Goal: Information Seeking & Learning: Learn about a topic

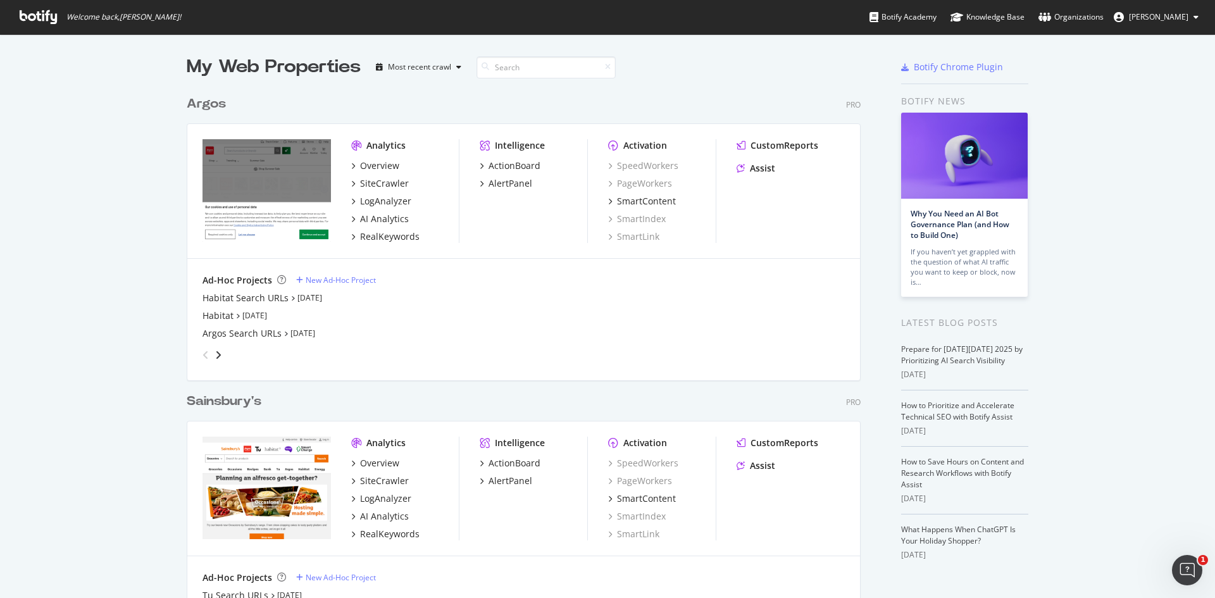
click at [209, 99] on div "Argos" at bounding box center [206, 104] width 39 height 18
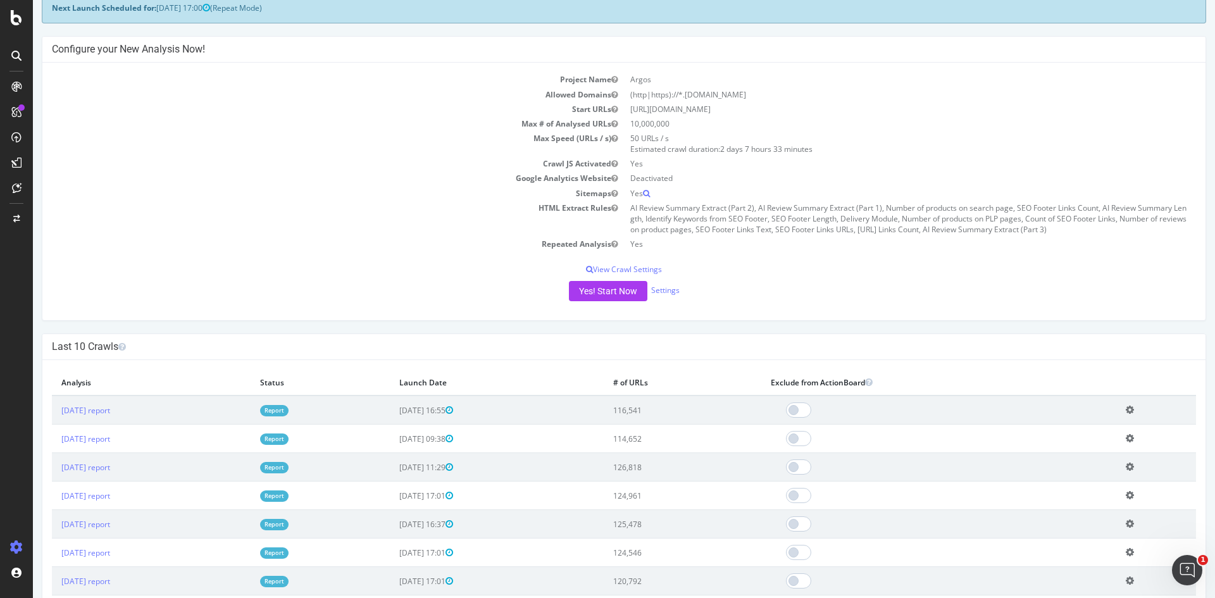
scroll to position [127, 0]
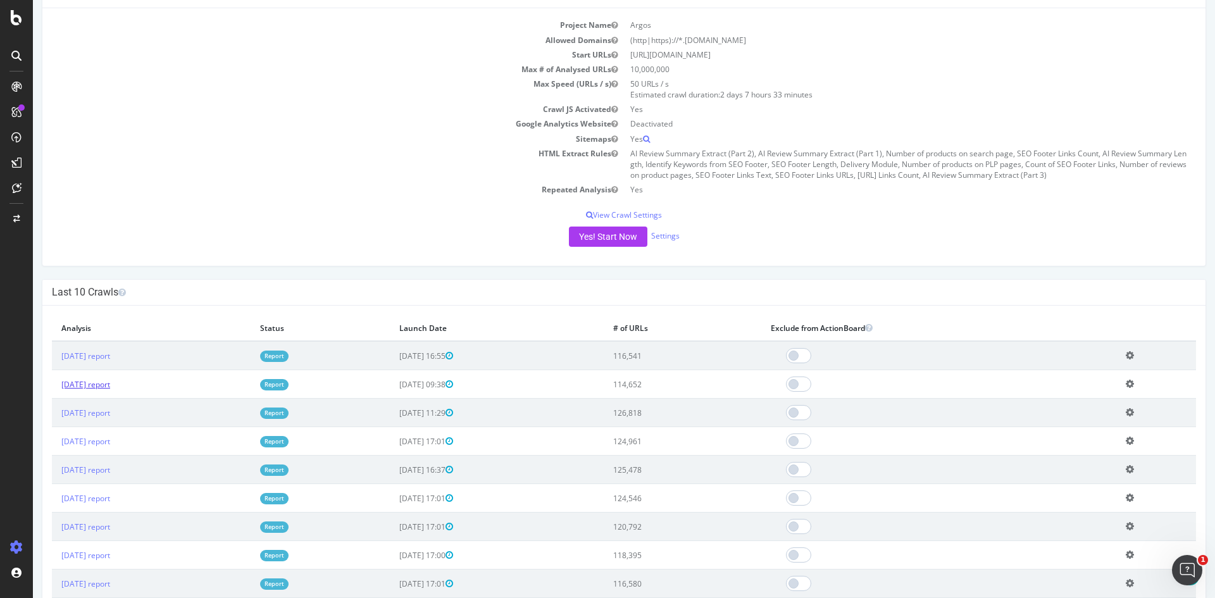
click at [110, 385] on link "2025 Oct. 13th report" at bounding box center [85, 384] width 49 height 11
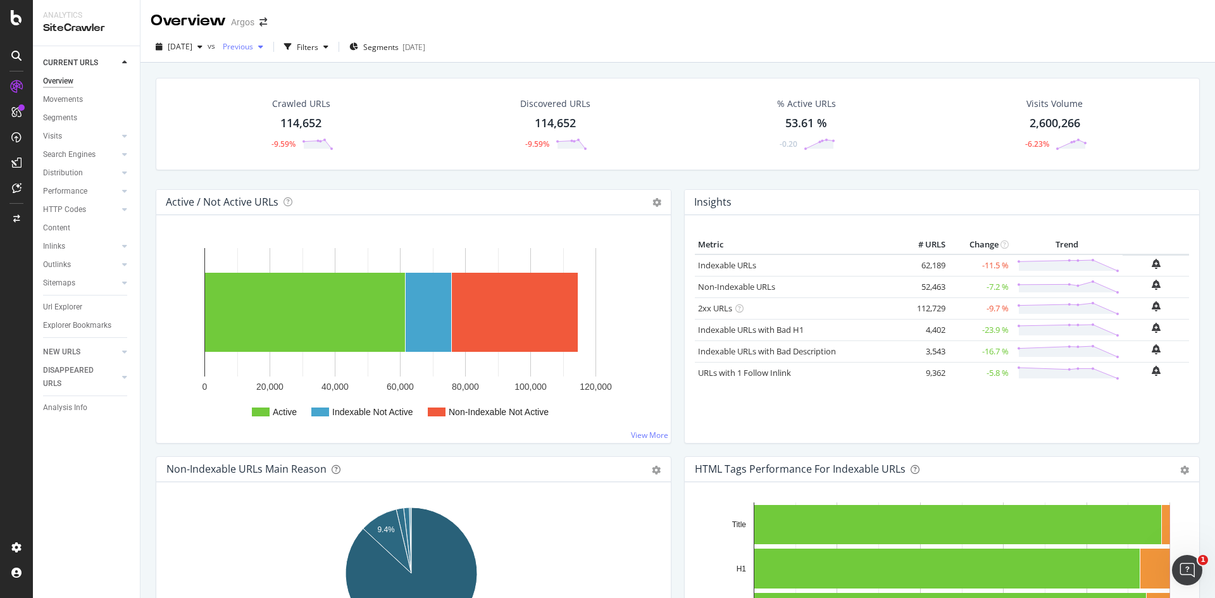
click at [253, 50] on span "Previous" at bounding box center [235, 46] width 35 height 11
click at [307, 137] on div "2025 Oct. 10th" at bounding box center [311, 139] width 130 height 11
click at [64, 101] on div "Movements" at bounding box center [63, 99] width 40 height 13
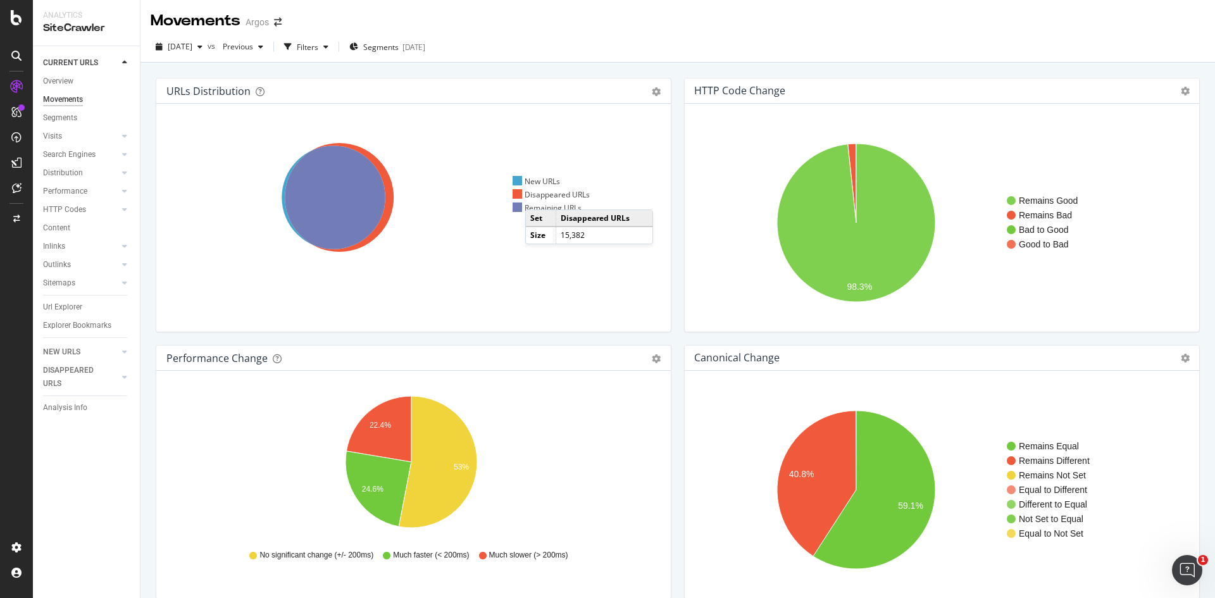
click at [538, 197] on div "Disappeared URLs" at bounding box center [552, 194] width 78 height 11
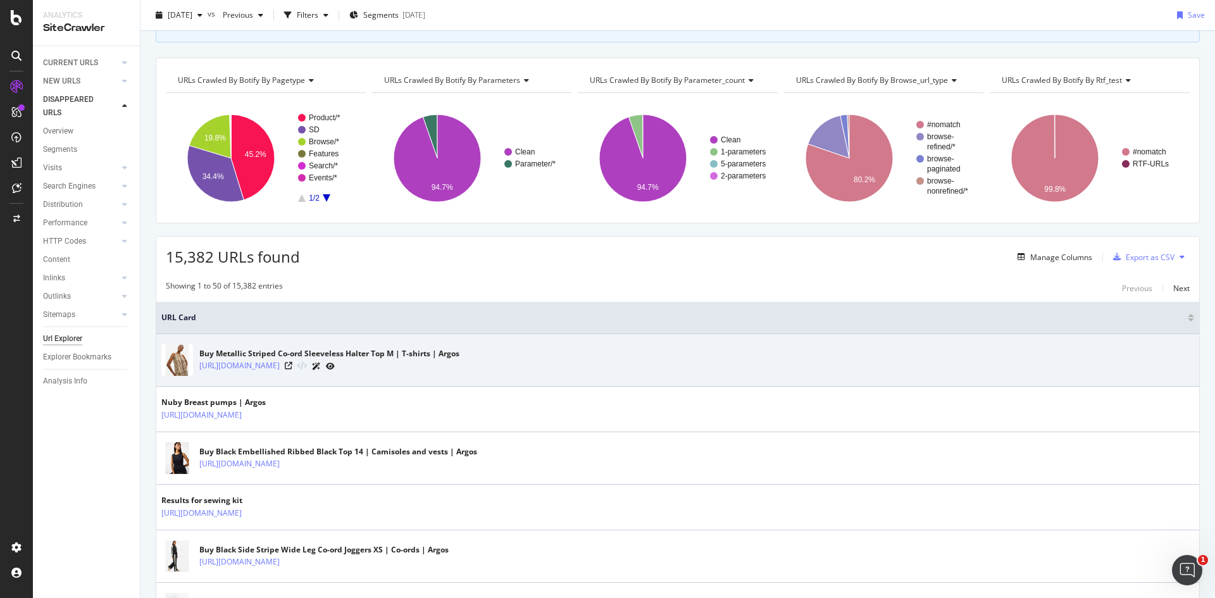
scroll to position [253, 0]
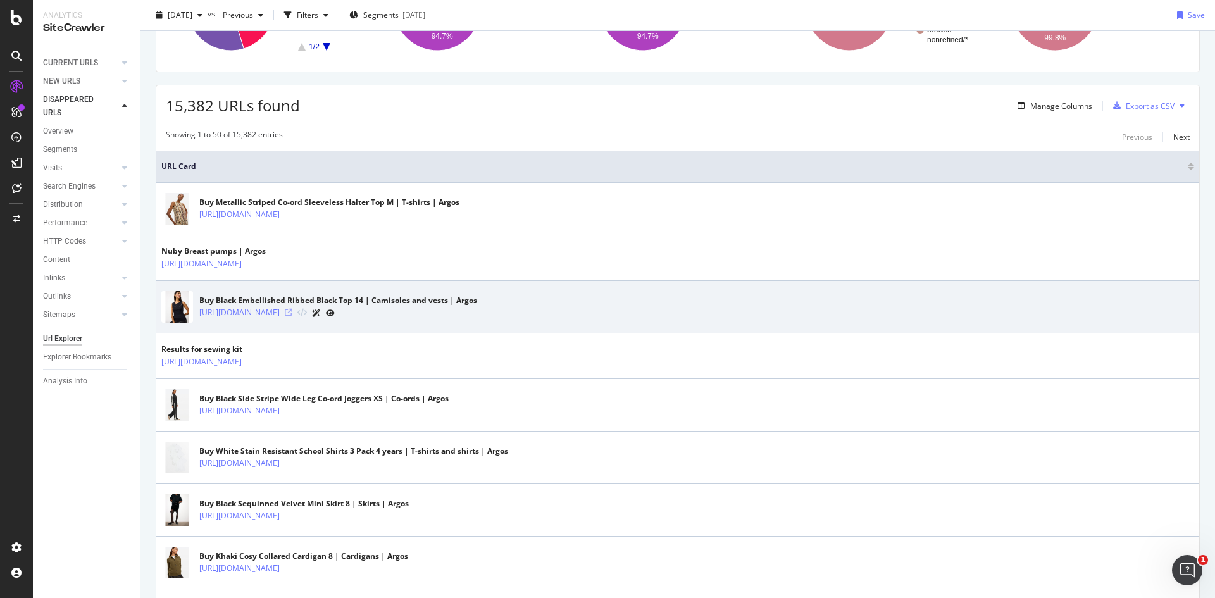
click at [292, 311] on icon at bounding box center [289, 313] width 8 height 8
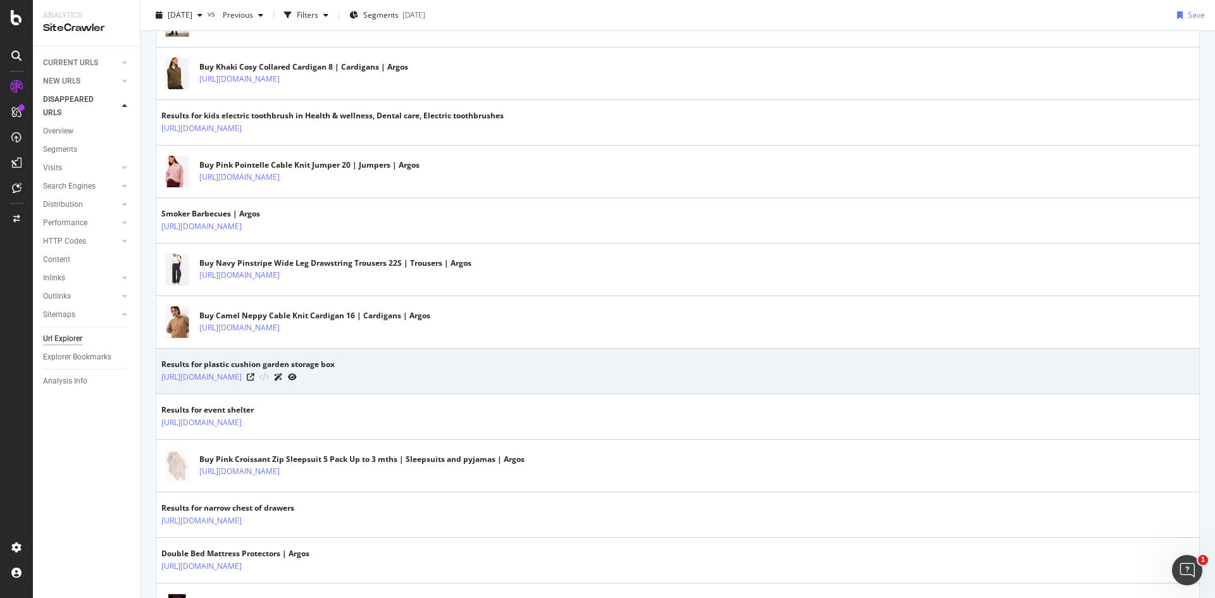
scroll to position [760, 0]
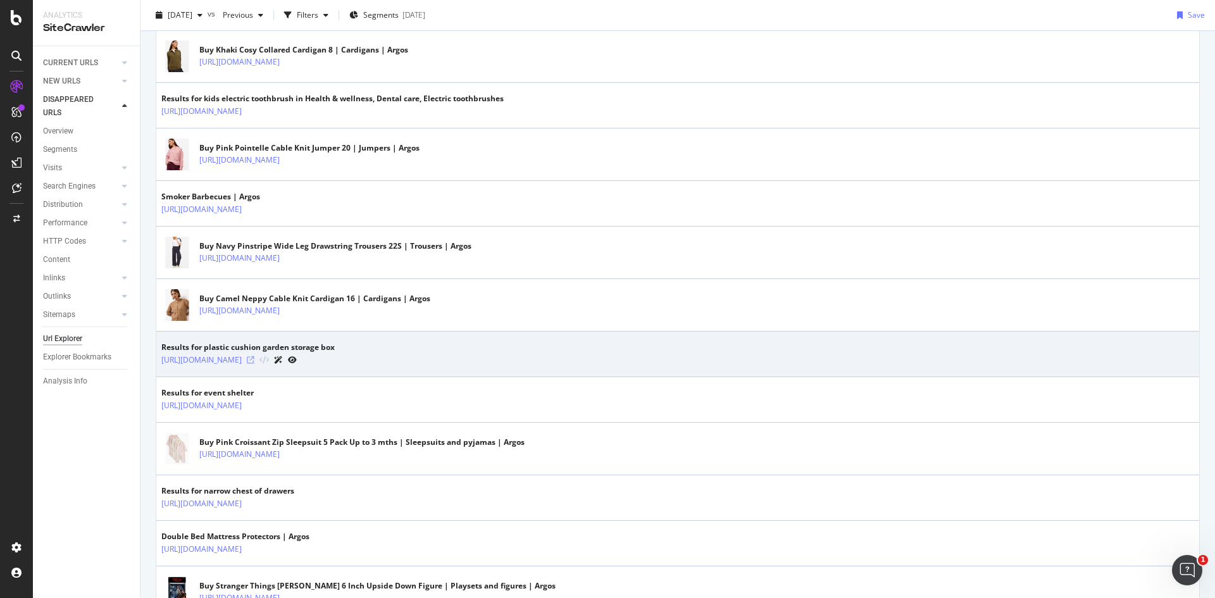
click at [254, 360] on icon at bounding box center [251, 360] width 8 height 8
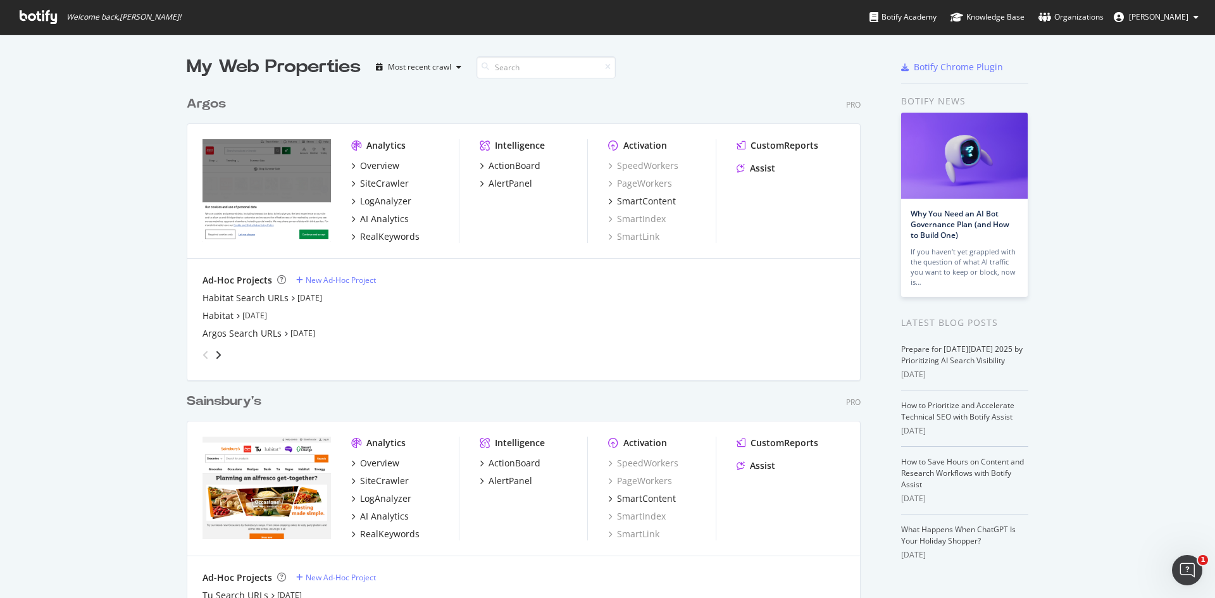
click at [211, 111] on div "Argos" at bounding box center [206, 104] width 39 height 18
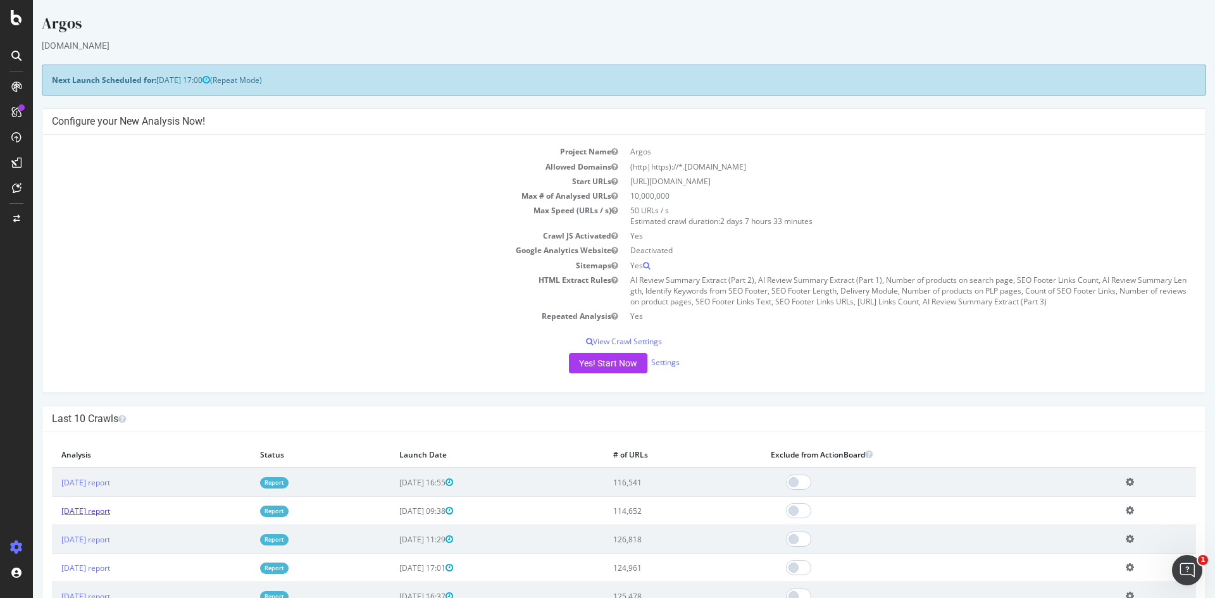
click at [110, 511] on link "2025 Oct. 13th report" at bounding box center [85, 511] width 49 height 11
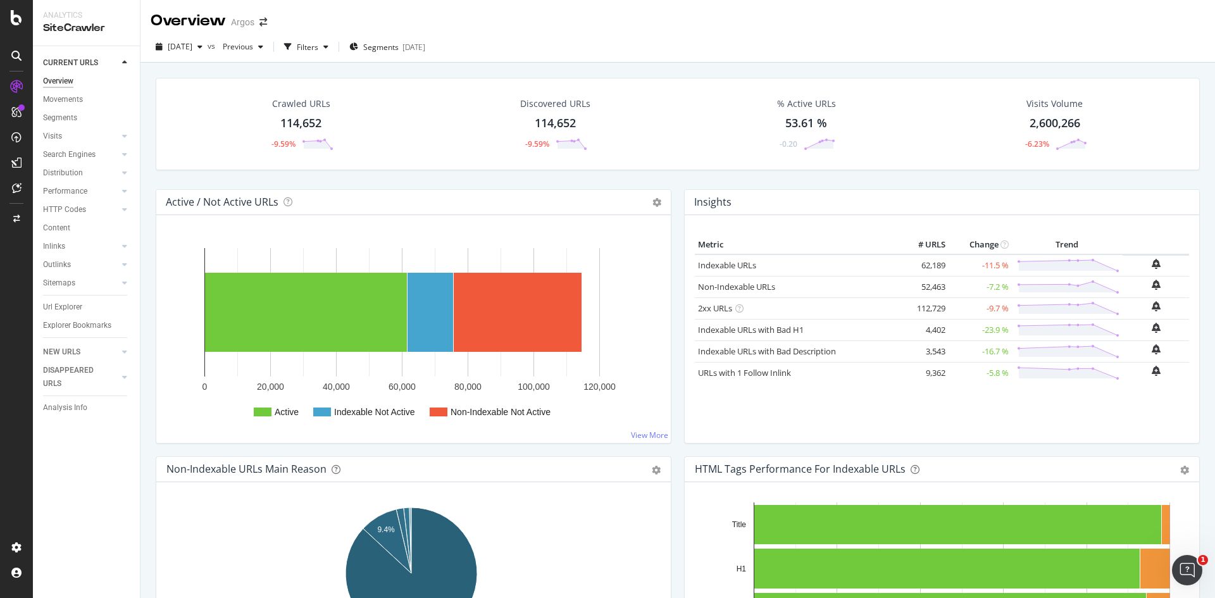
click at [65, 97] on div "Movements" at bounding box center [63, 99] width 40 height 13
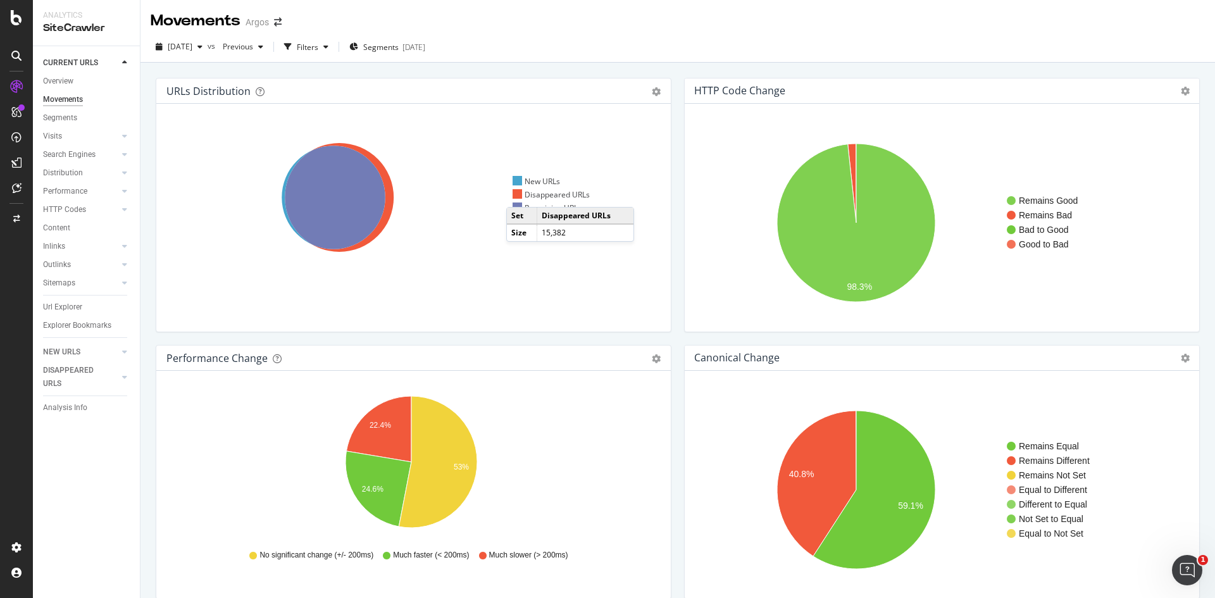
click at [519, 194] on div "Disappeared URLs" at bounding box center [552, 194] width 78 height 11
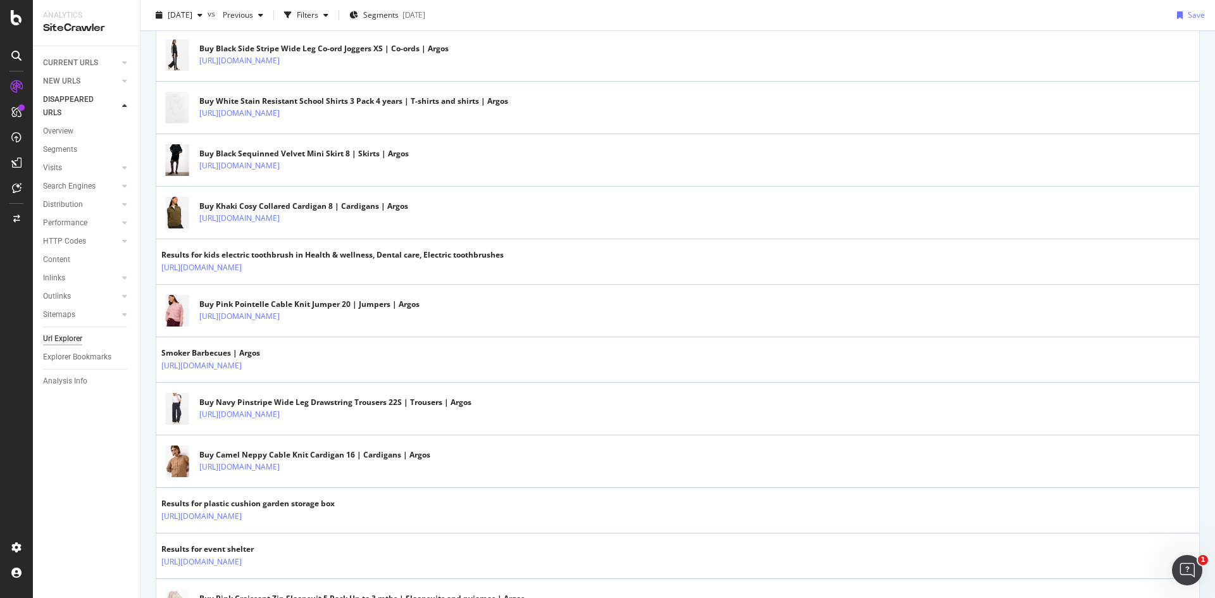
scroll to position [1013, 0]
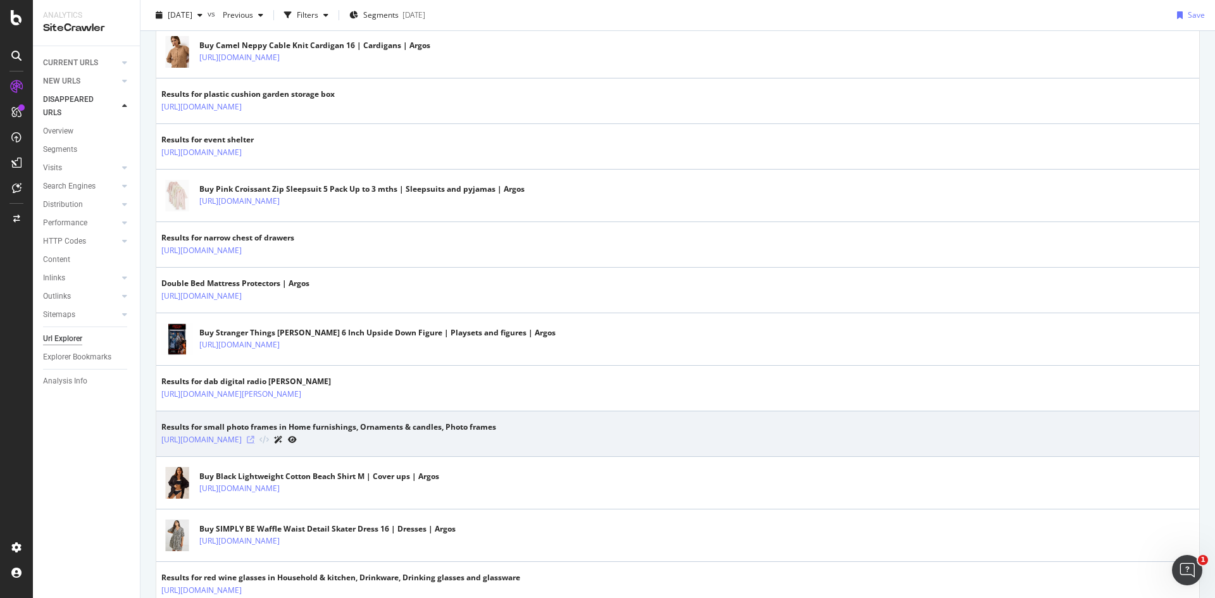
click at [254, 441] on icon at bounding box center [251, 440] width 8 height 8
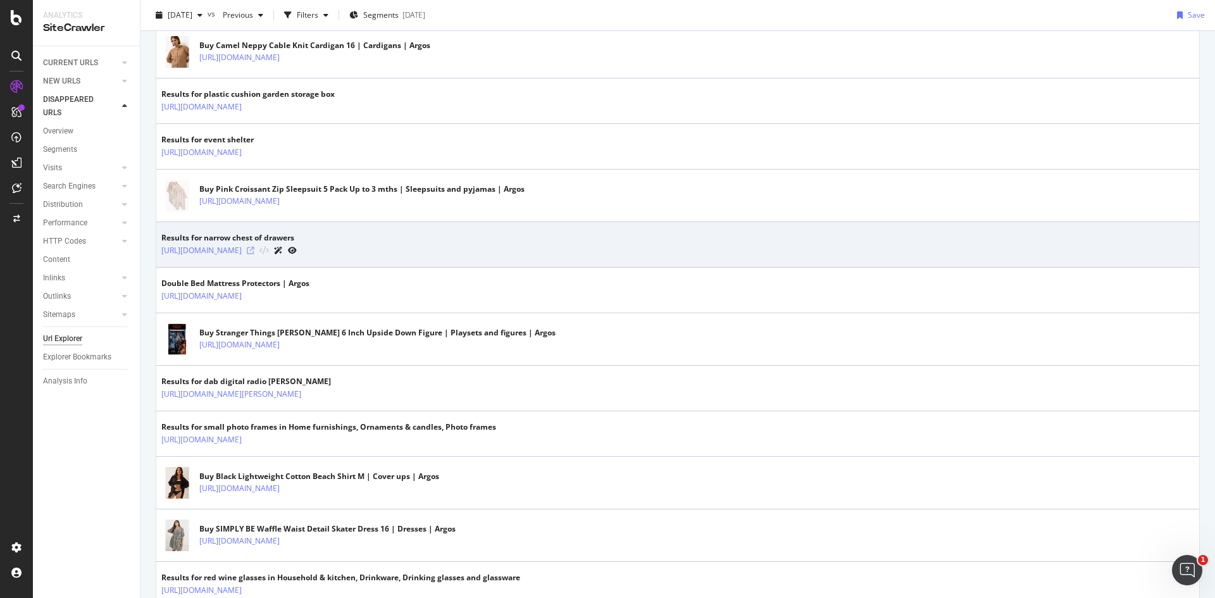
click at [254, 251] on icon at bounding box center [251, 251] width 8 height 8
click at [297, 249] on icon at bounding box center [292, 251] width 9 height 8
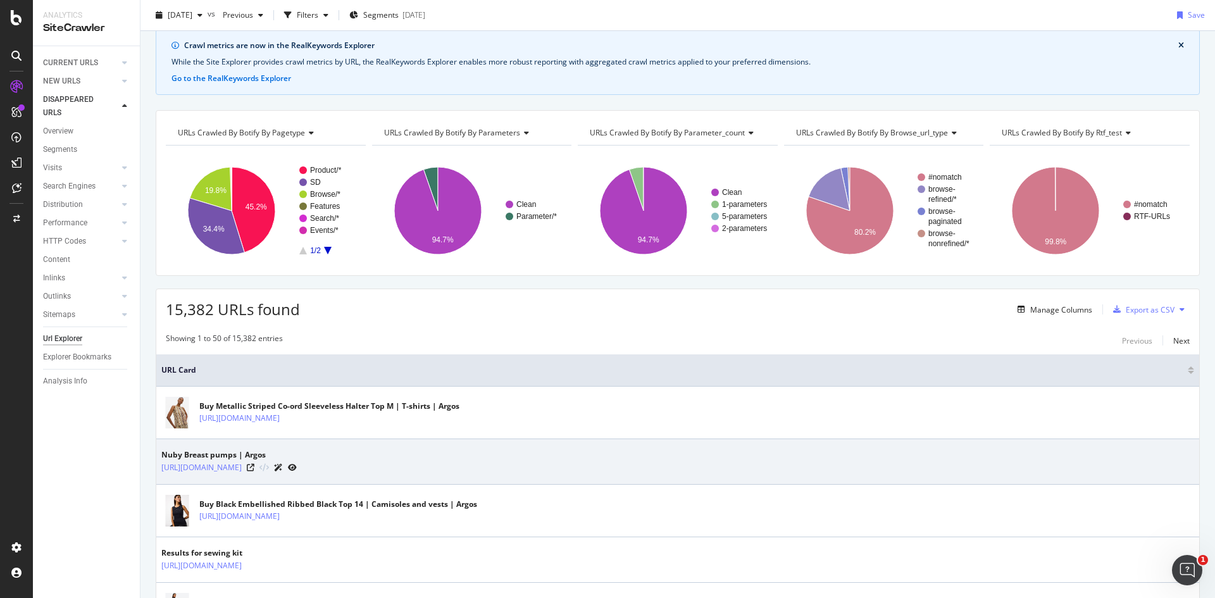
scroll to position [0, 0]
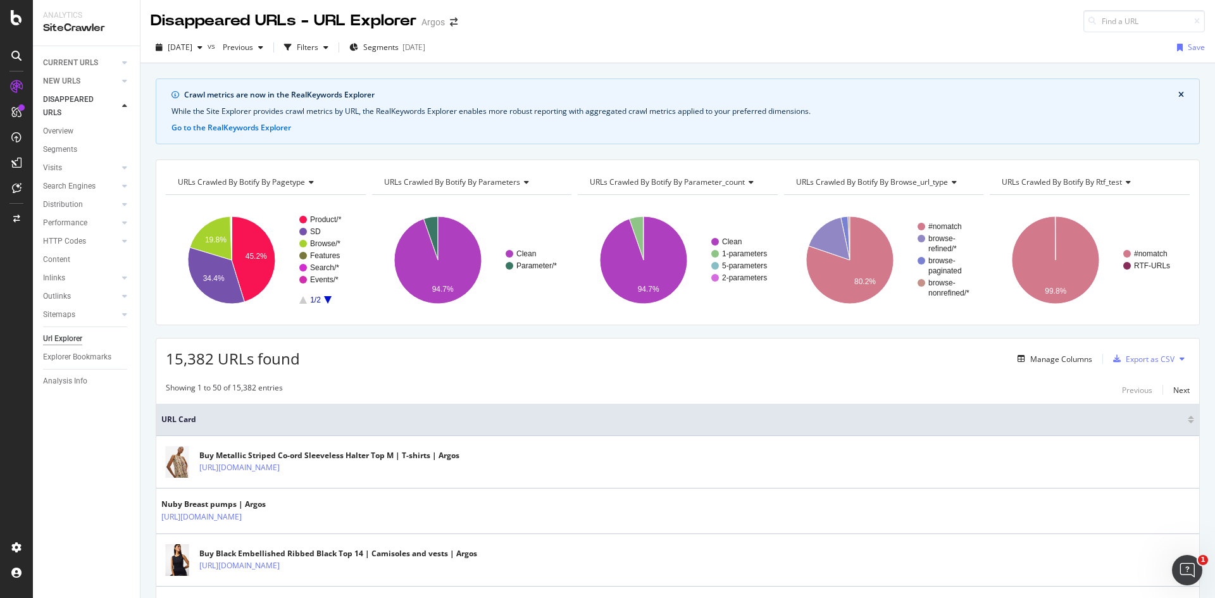
click at [721, 184] on span "URLs Crawled By Botify By parameter_count" at bounding box center [667, 182] width 155 height 11
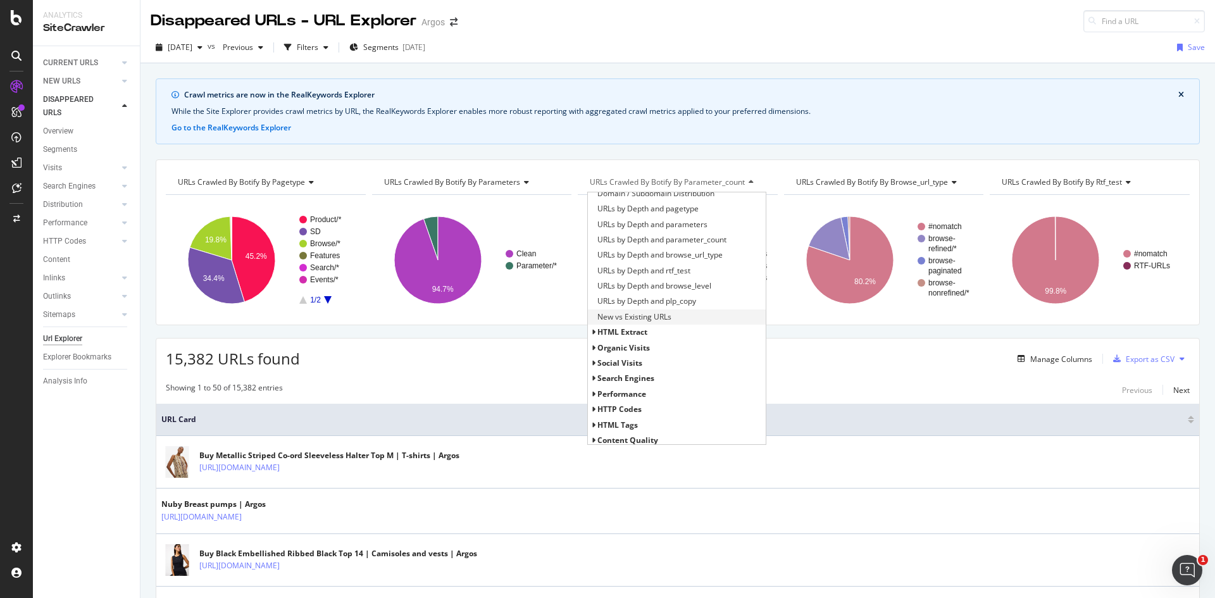
scroll to position [304, 0]
click at [591, 356] on icon at bounding box center [593, 359] width 4 height 8
click at [635, 375] on span "HTTP Status Codes Distribution" at bounding box center [652, 374] width 110 height 13
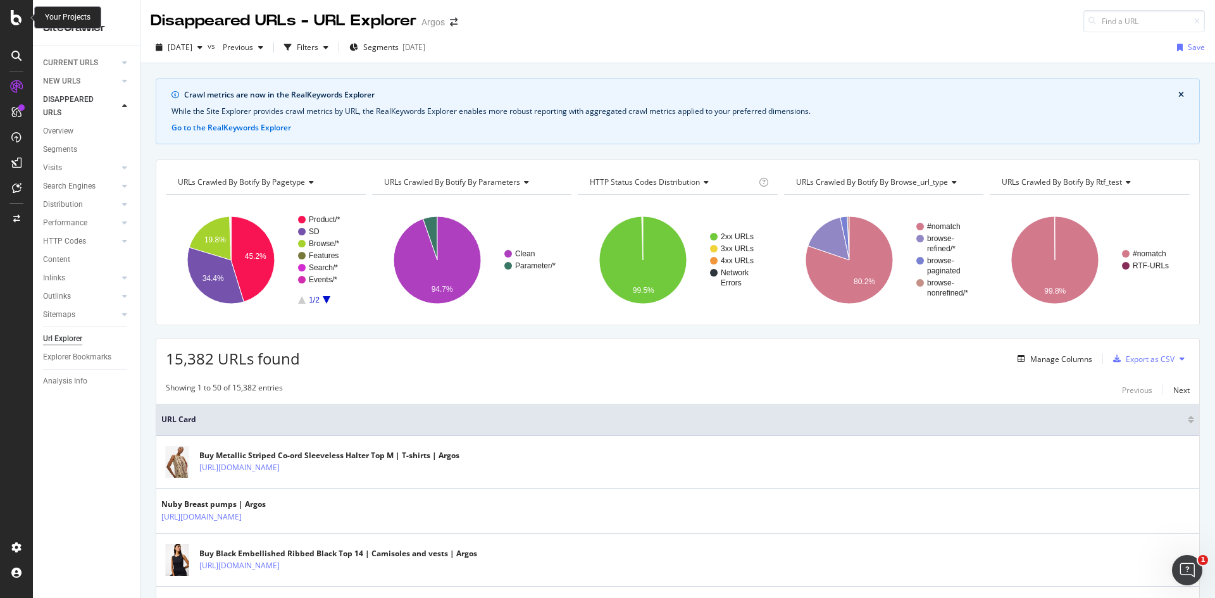
click at [15, 20] on icon at bounding box center [16, 17] width 11 height 15
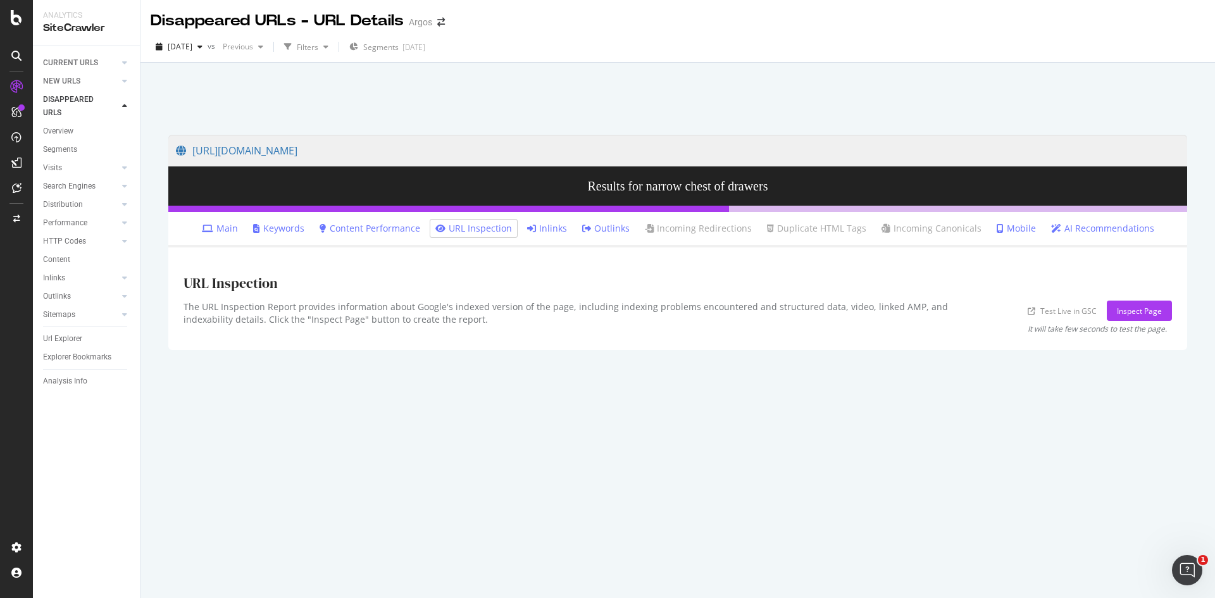
click at [230, 225] on link "Main" at bounding box center [220, 228] width 36 height 13
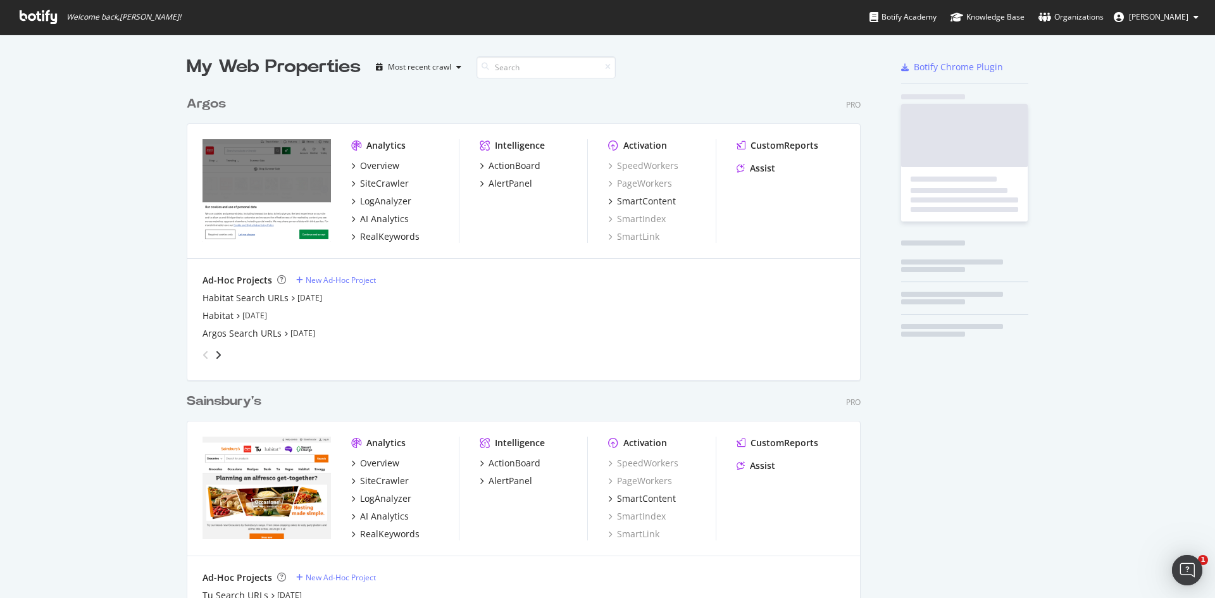
scroll to position [585, 675]
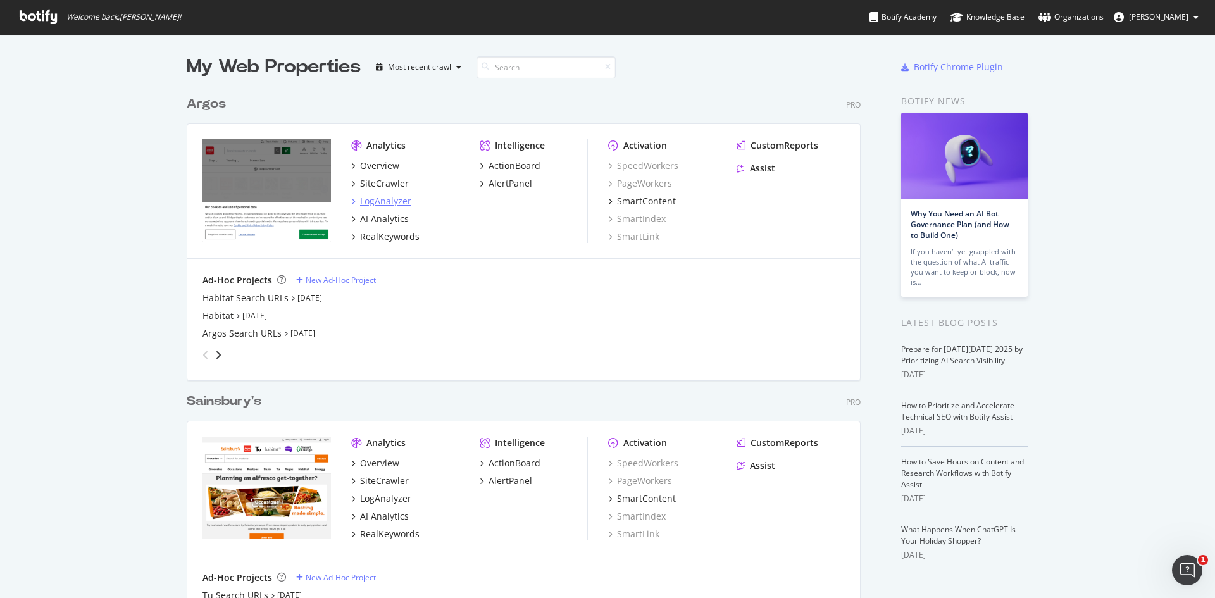
click at [399, 196] on div "LogAnalyzer" at bounding box center [385, 201] width 51 height 13
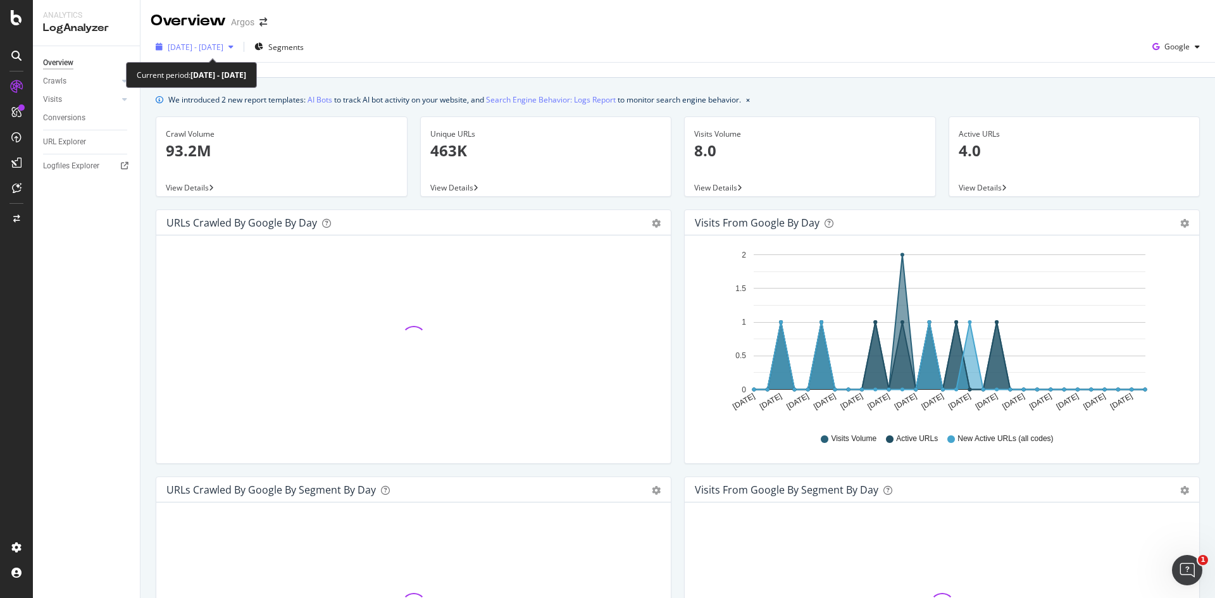
click at [223, 50] on span "2025 Sep. 16th - Oct. 15th" at bounding box center [196, 47] width 56 height 11
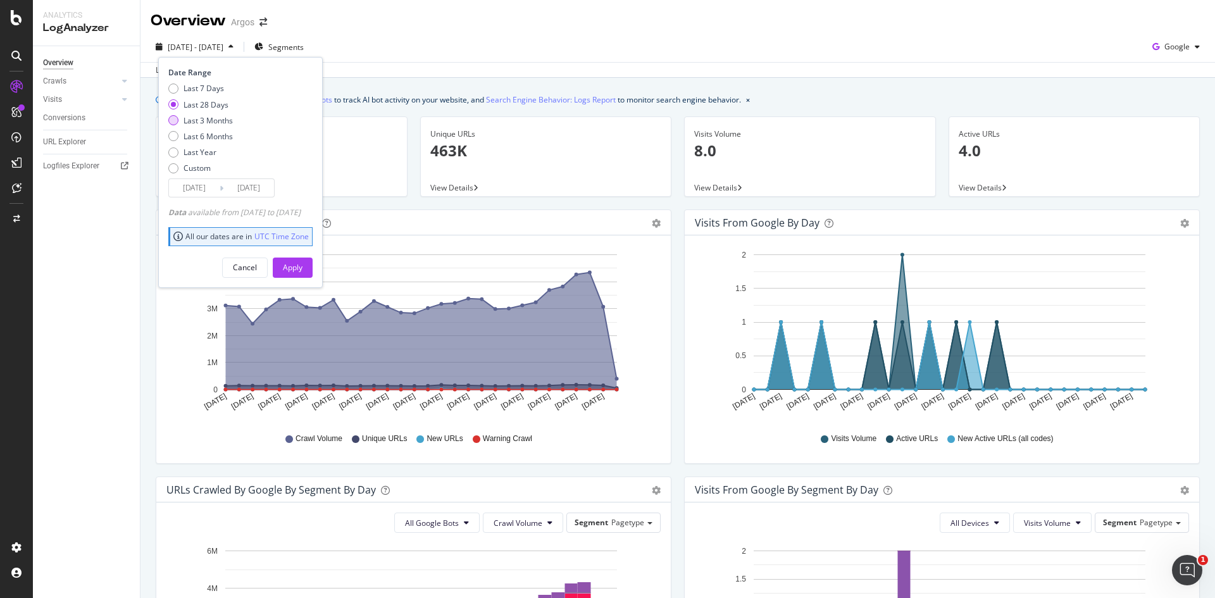
click at [206, 116] on div "Last 3 Months" at bounding box center [208, 120] width 49 height 11
click at [206, 131] on div "Last 6 Months" at bounding box center [208, 136] width 49 height 11
type input "2025/04/16"
click at [303, 262] on div "Apply" at bounding box center [293, 267] width 20 height 11
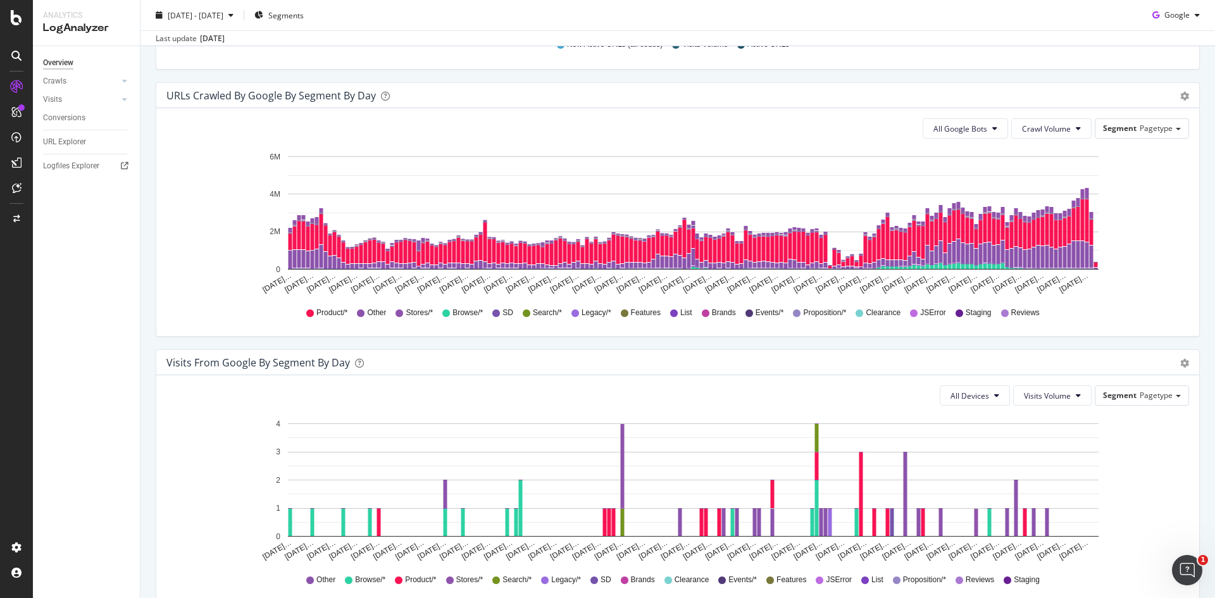
scroll to position [625, 0]
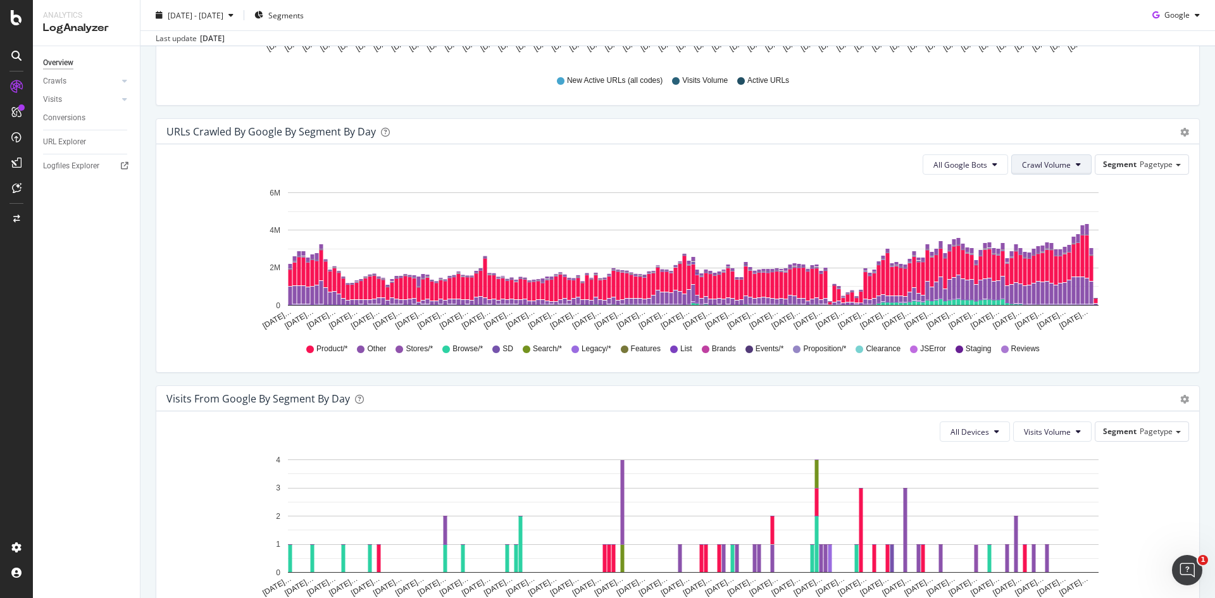
click at [1032, 159] on span "Crawl Volume" at bounding box center [1046, 164] width 49 height 11
click at [1118, 159] on span "Segment" at bounding box center [1120, 164] width 34 height 11
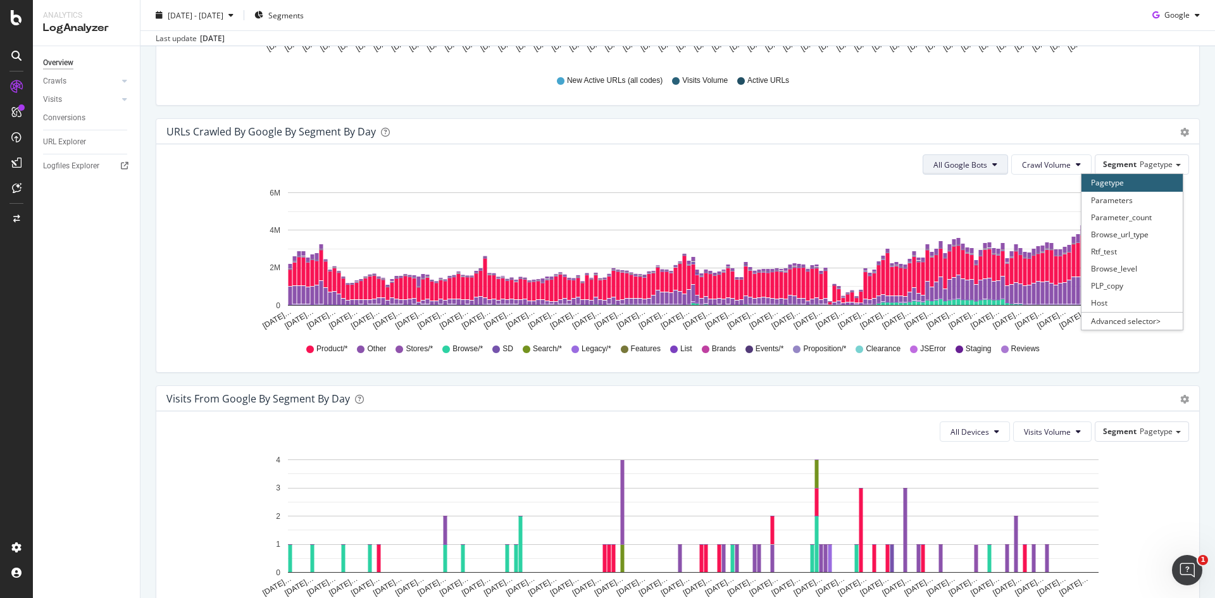
click at [988, 169] on button "All Google Bots" at bounding box center [965, 164] width 85 height 20
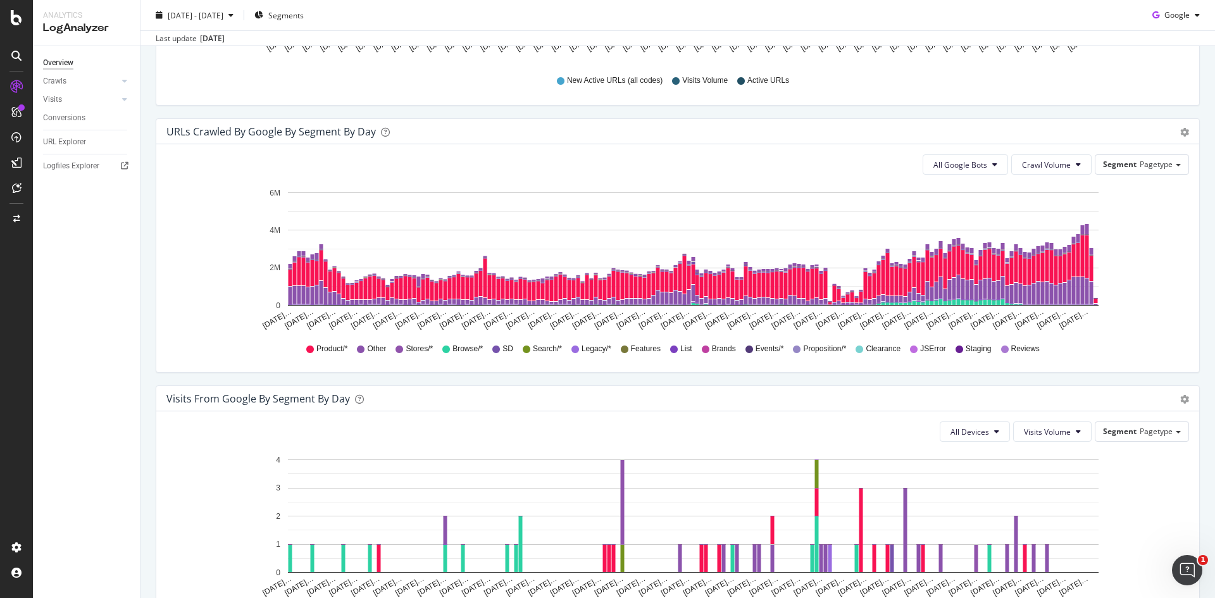
click at [988, 132] on div "URLs Crawled by Google By Segment By Day" at bounding box center [663, 131] width 995 height 13
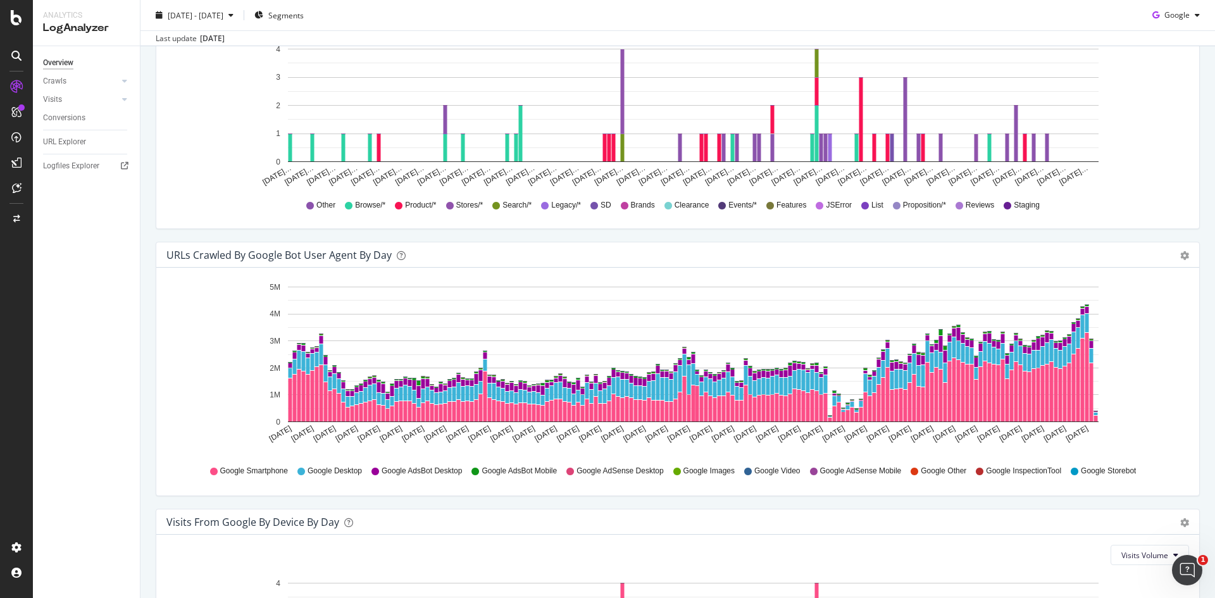
scroll to position [1005, 0]
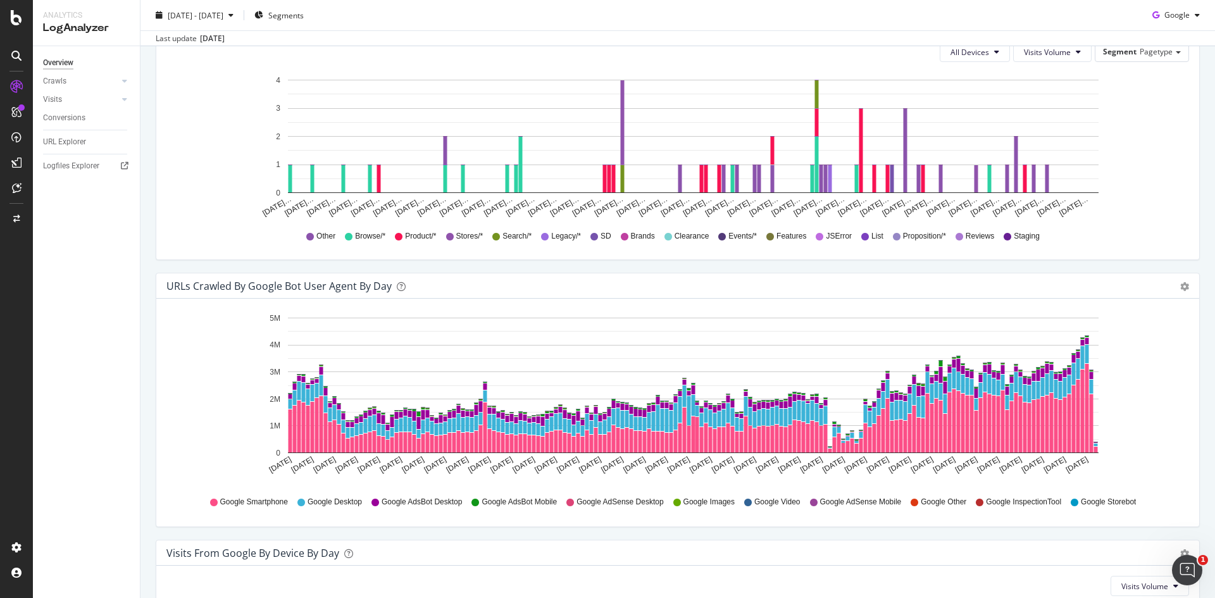
click at [1180, 280] on div "Timeline (by Value) Timeline (by Percentage) Table" at bounding box center [1184, 286] width 9 height 13
click at [1180, 284] on icon "gear" at bounding box center [1184, 286] width 9 height 9
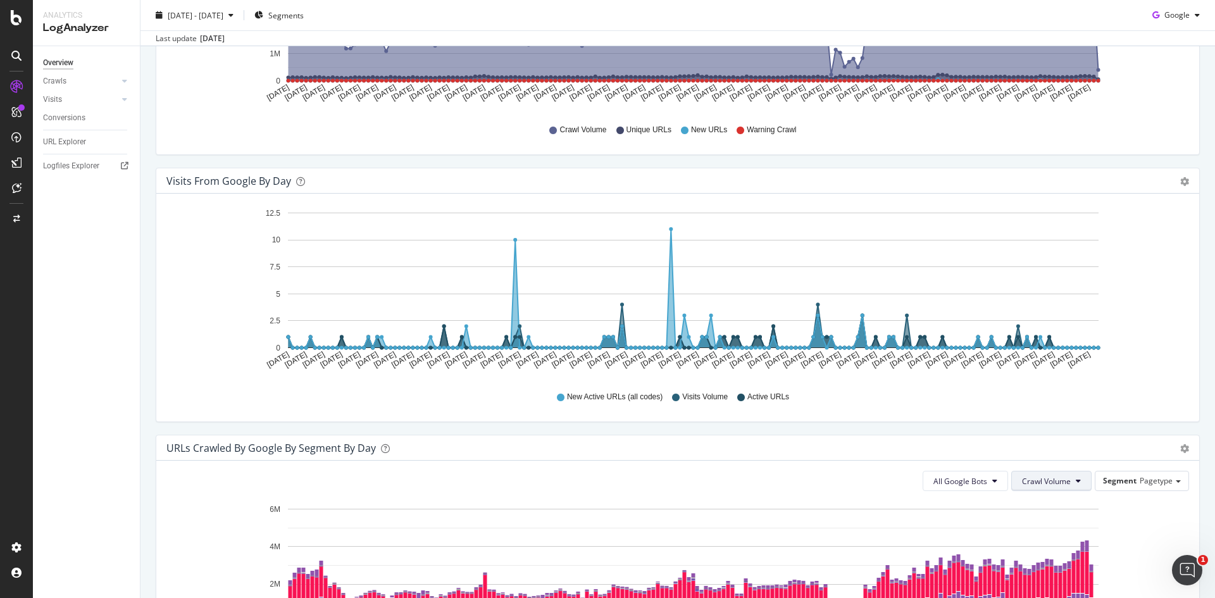
scroll to position [0, 0]
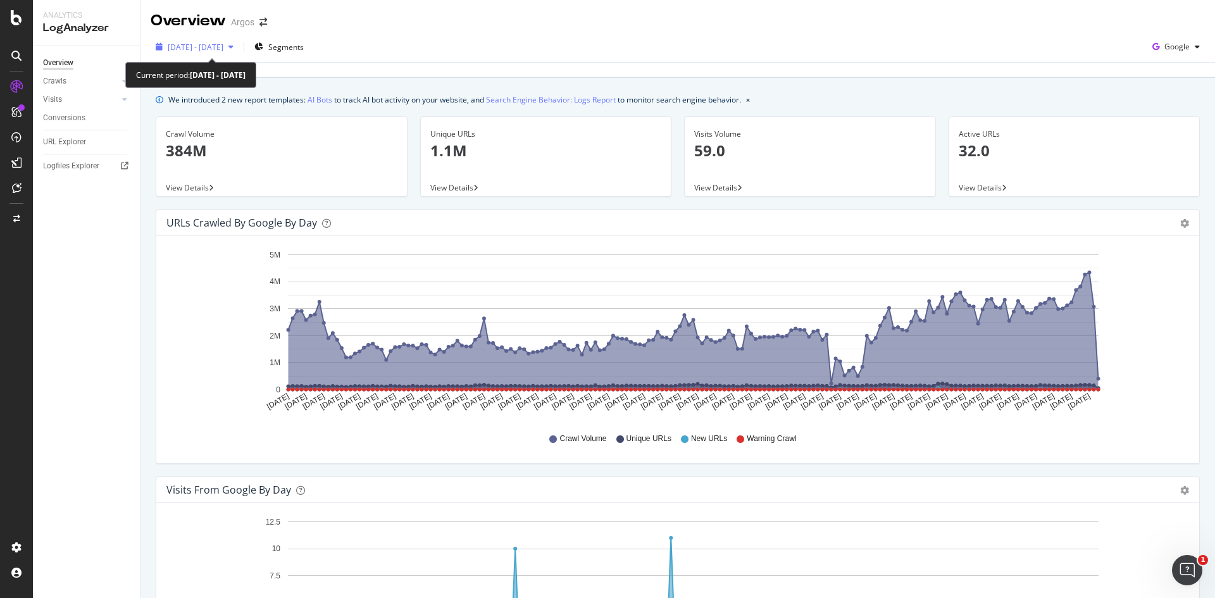
click at [216, 48] on span "2025 Apr. 16th - Oct. 15th" at bounding box center [196, 47] width 56 height 11
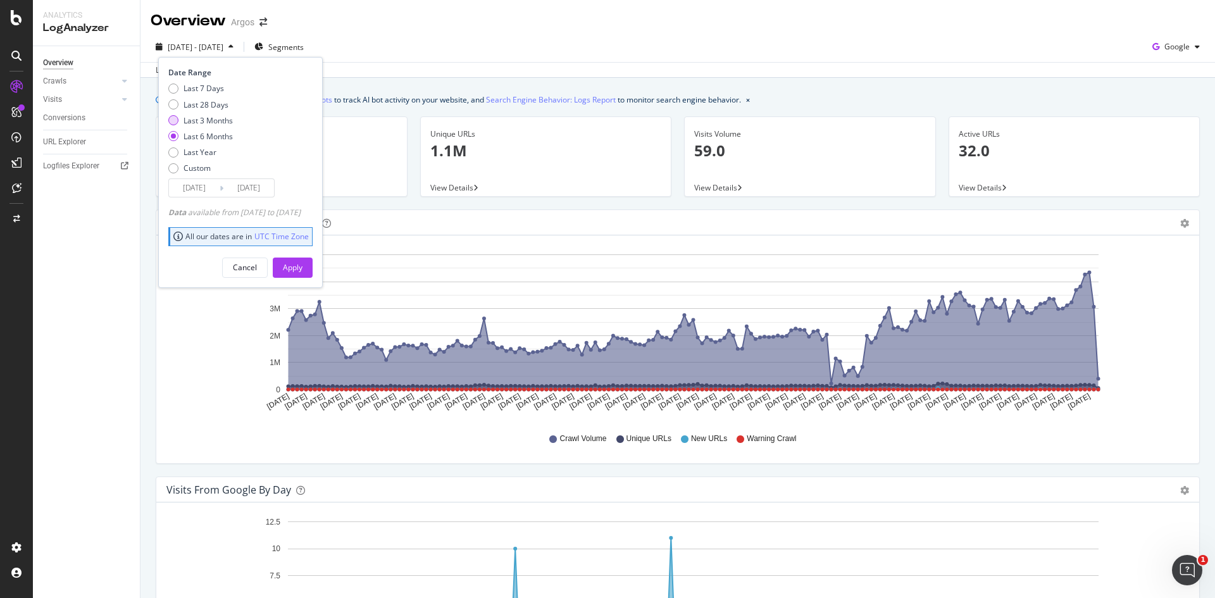
click at [201, 121] on div "Last 3 Months" at bounding box center [208, 120] width 49 height 11
type input "2025/07/16"
click at [303, 265] on div "Apply" at bounding box center [293, 267] width 20 height 11
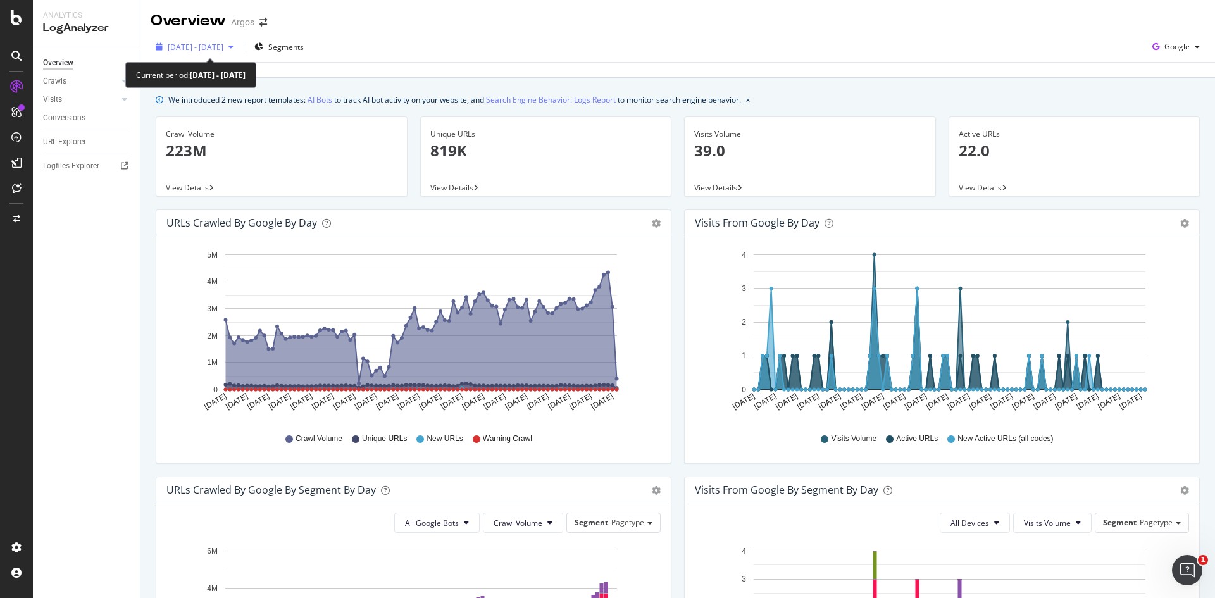
click at [223, 49] on span "2025 Jul. 16th - Oct. 15th" at bounding box center [196, 47] width 56 height 11
drag, startPoint x: 431, startPoint y: 49, endPoint x: 424, endPoint y: 50, distance: 7.0
click at [432, 49] on div "2025 Jul. 16th - Oct. 15th Segments Google" at bounding box center [678, 49] width 1075 height 25
click at [115, 81] on div at bounding box center [112, 81] width 13 height 13
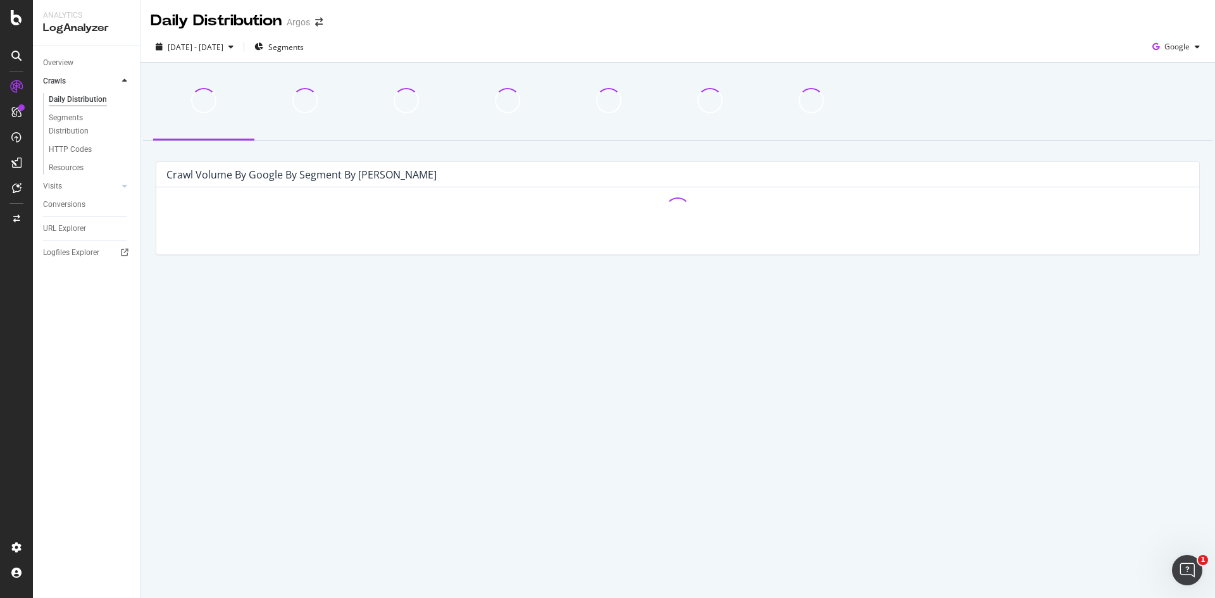
click at [115, 81] on div at bounding box center [112, 81] width 13 height 13
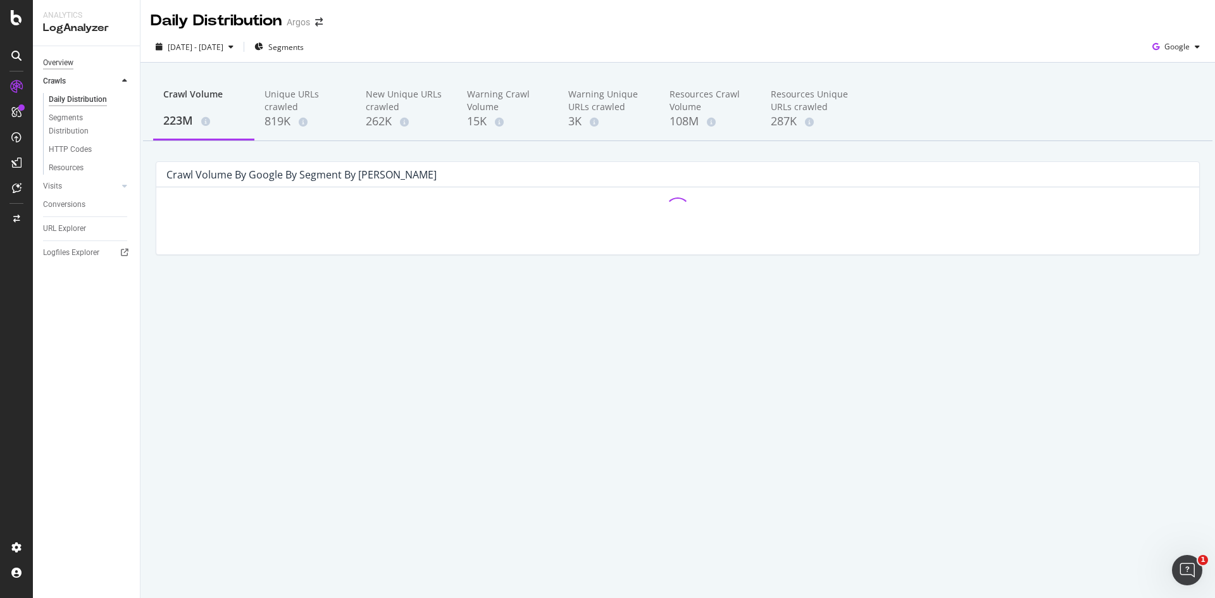
click at [65, 68] on div "Overview" at bounding box center [58, 62] width 30 height 13
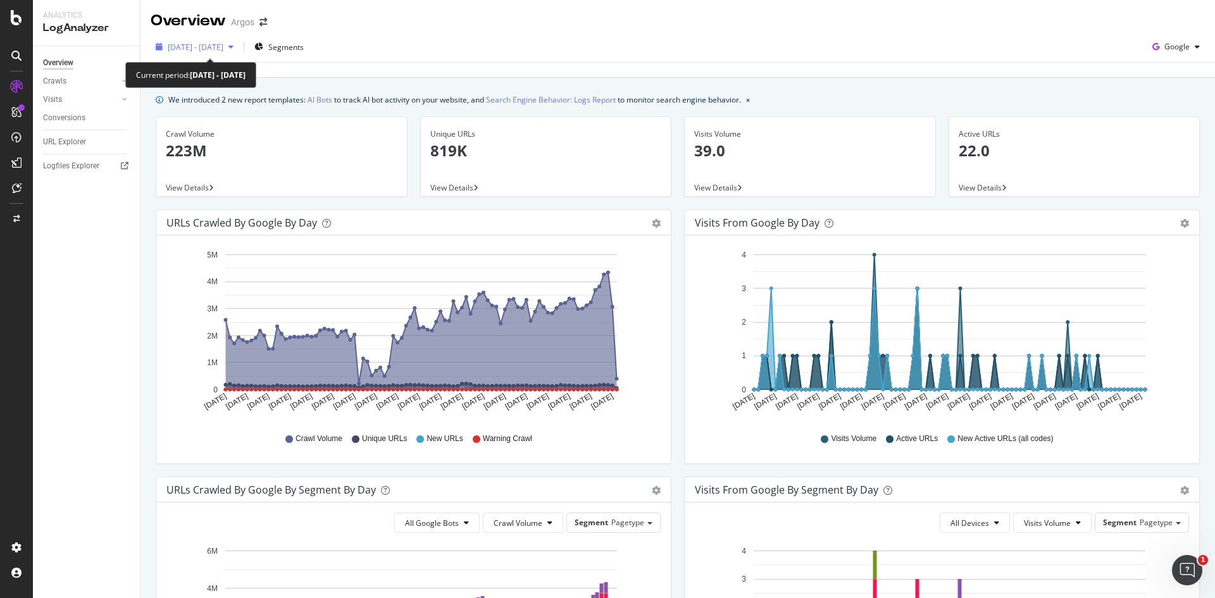
click at [223, 51] on span "2025 Jul. 16th - Oct. 15th" at bounding box center [196, 47] width 56 height 11
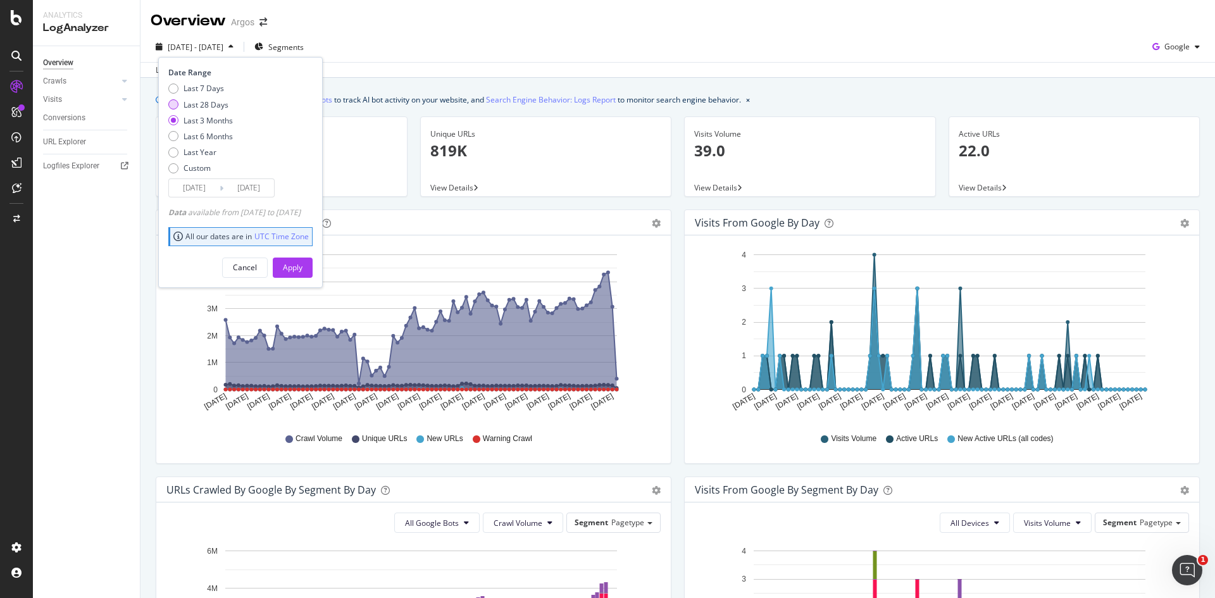
click at [205, 103] on div "Last 28 Days" at bounding box center [206, 104] width 45 height 11
type input "2025/09/18"
click at [303, 273] on div "Apply" at bounding box center [293, 267] width 20 height 11
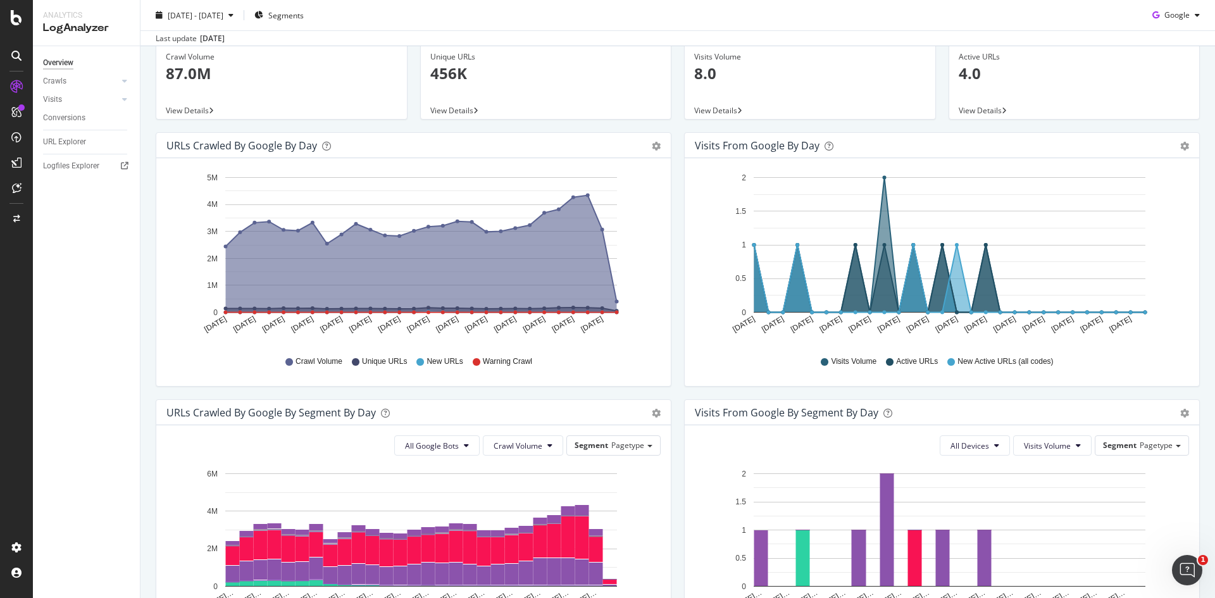
scroll to position [457, 0]
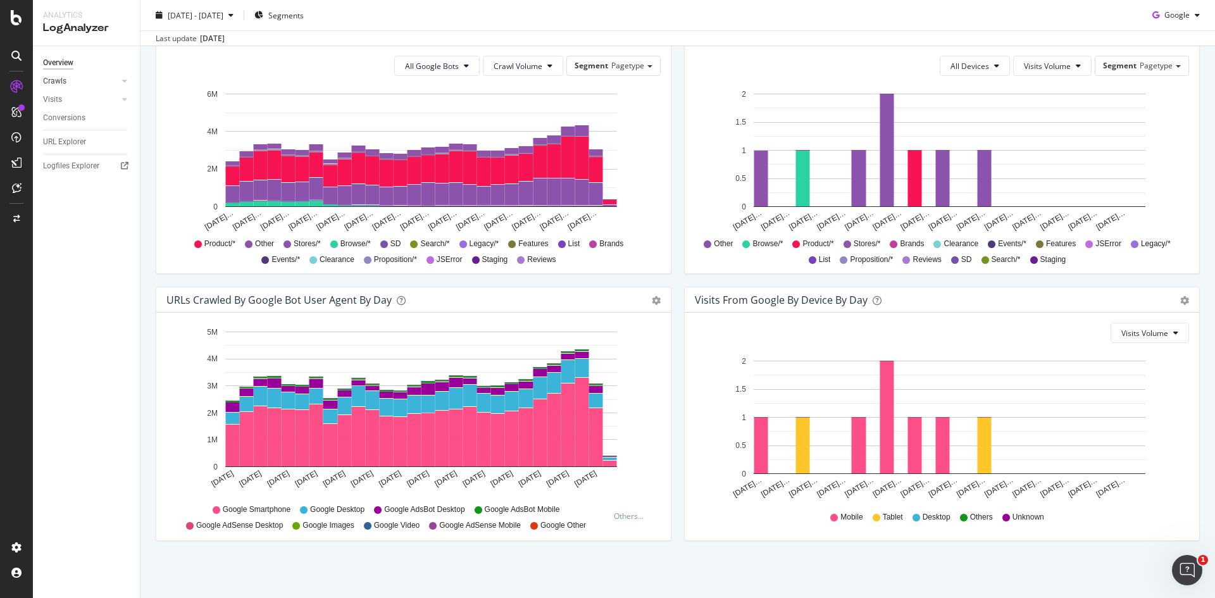
click at [72, 84] on link "Crawls" at bounding box center [80, 81] width 75 height 13
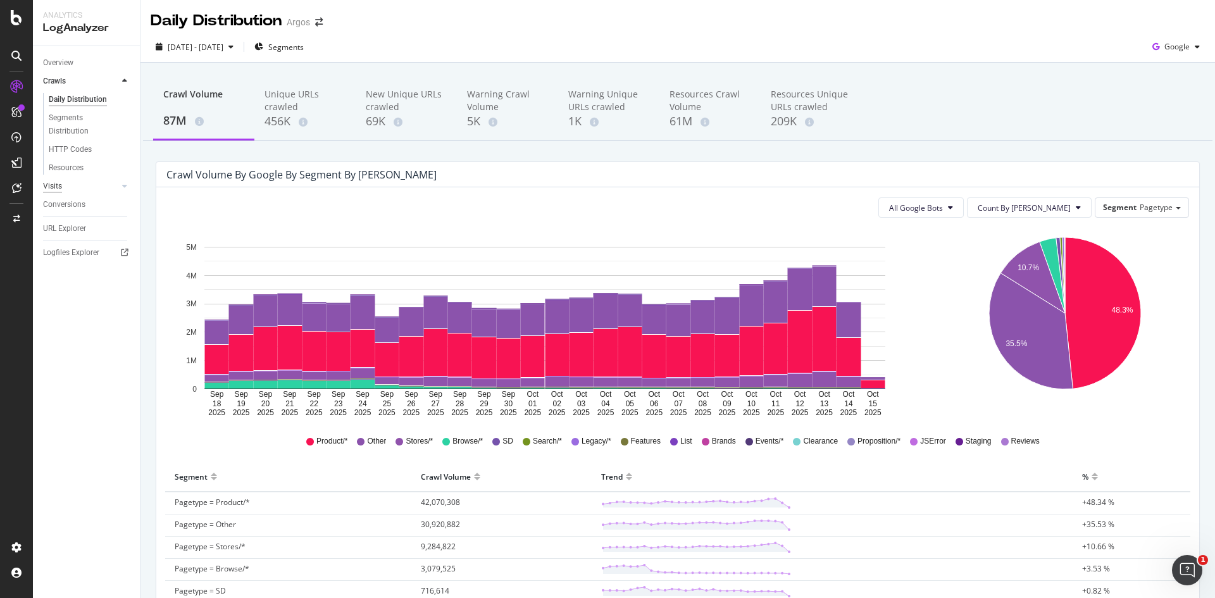
click at [51, 182] on div "Visits" at bounding box center [52, 186] width 19 height 13
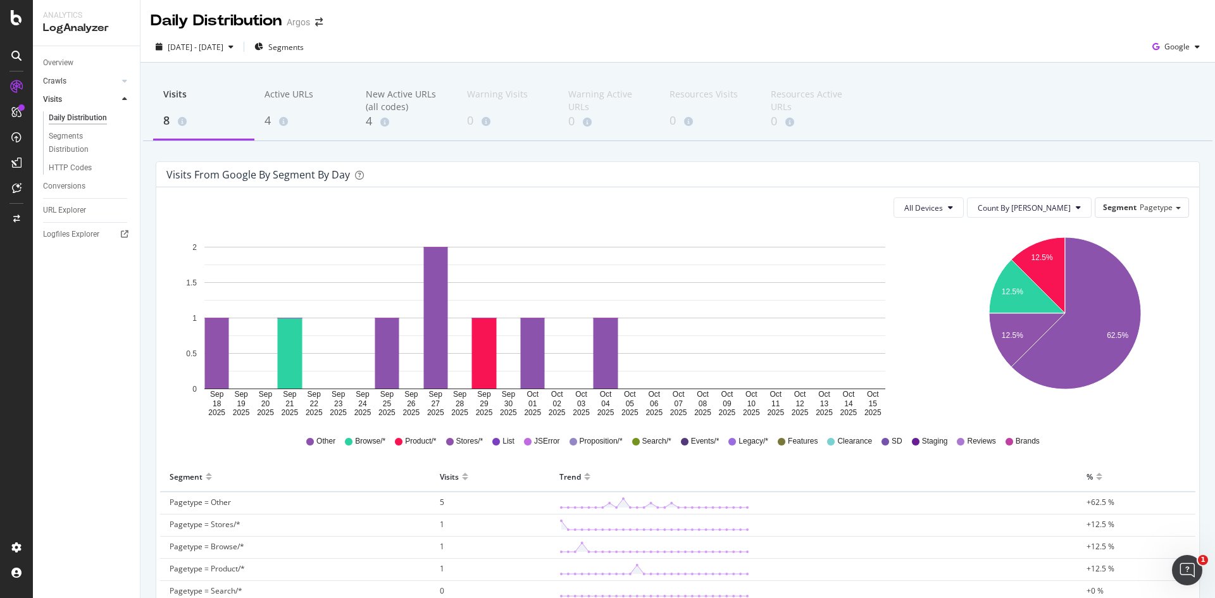
click at [71, 85] on link "Crawls" at bounding box center [80, 81] width 75 height 13
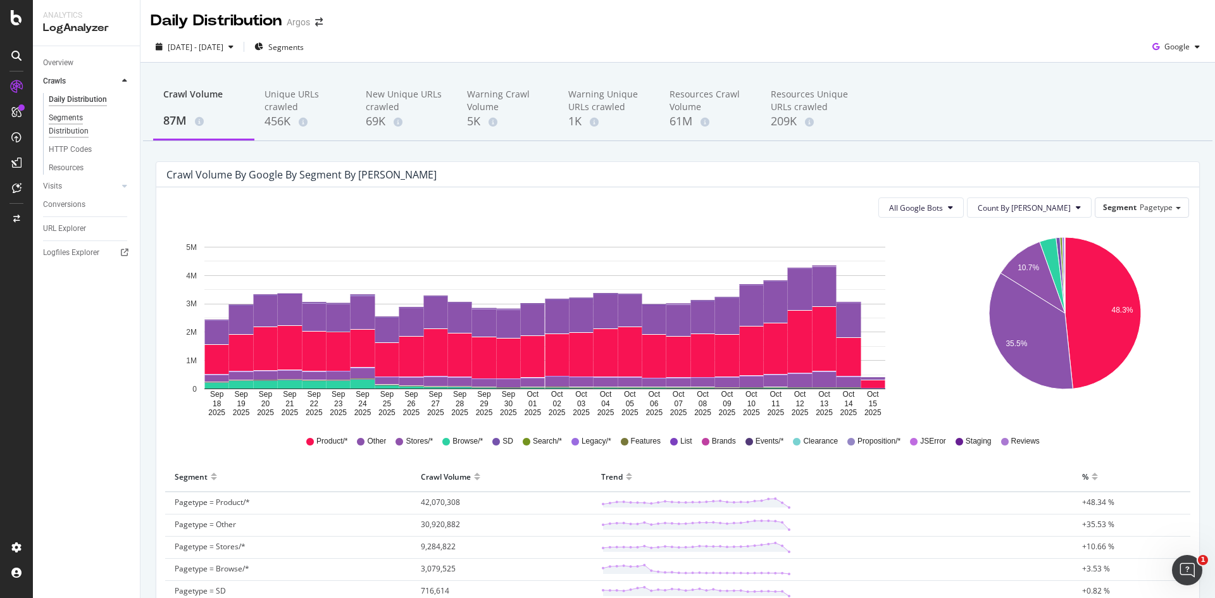
click at [66, 118] on div "Segments Distribution" at bounding box center [84, 124] width 70 height 27
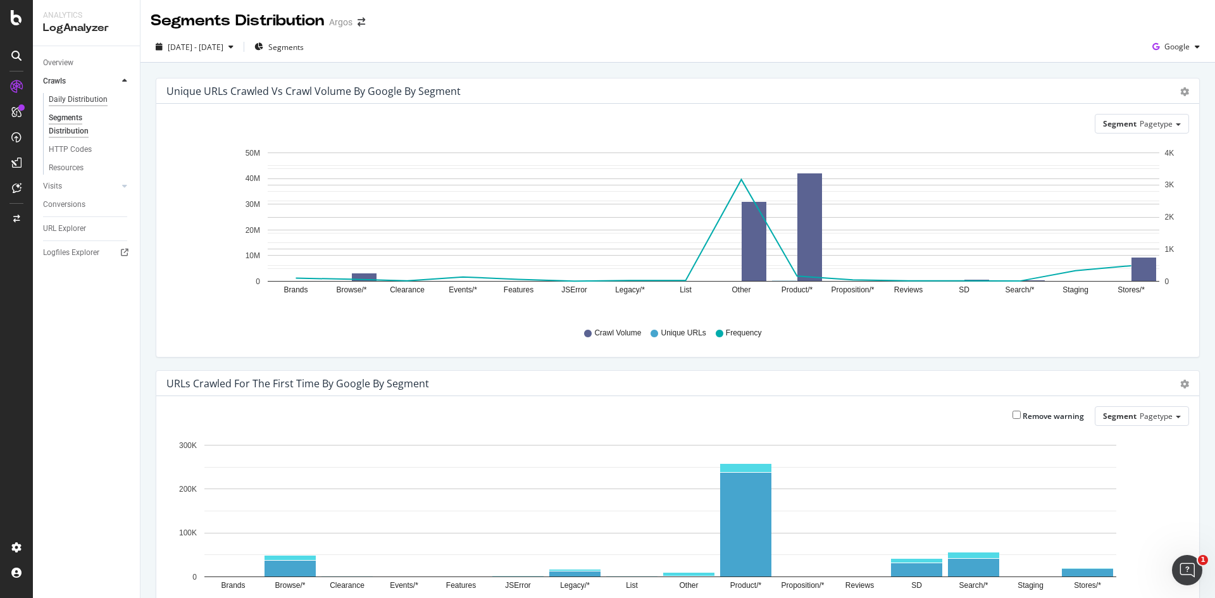
click at [94, 101] on div "Daily Distribution" at bounding box center [78, 99] width 59 height 13
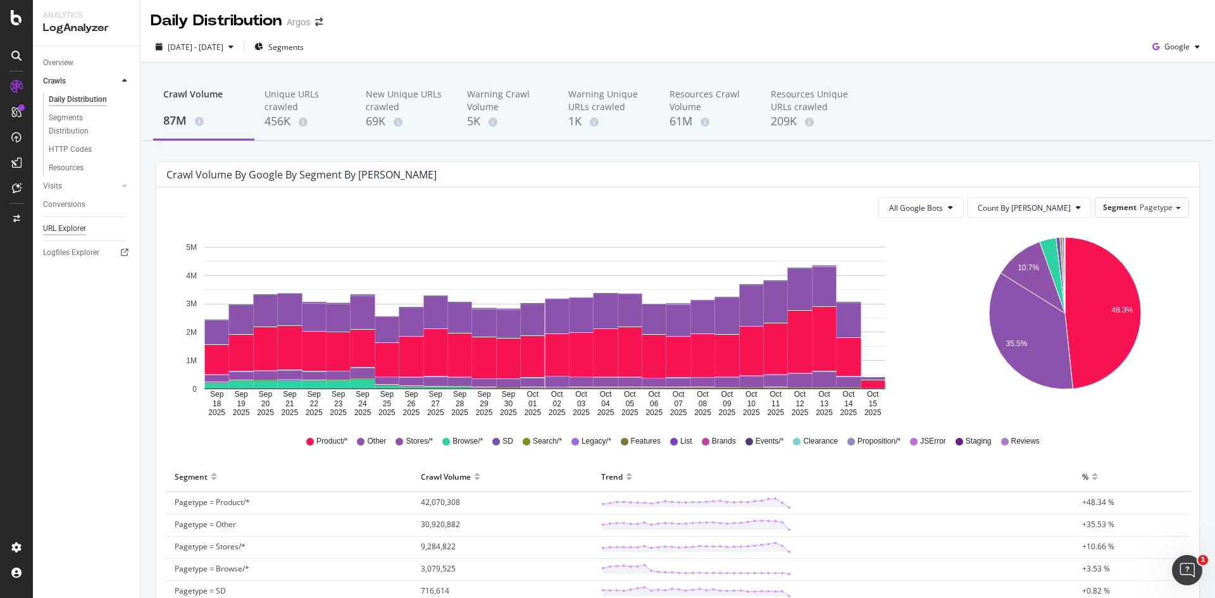
click at [58, 230] on div "URL Explorer" at bounding box center [64, 228] width 43 height 13
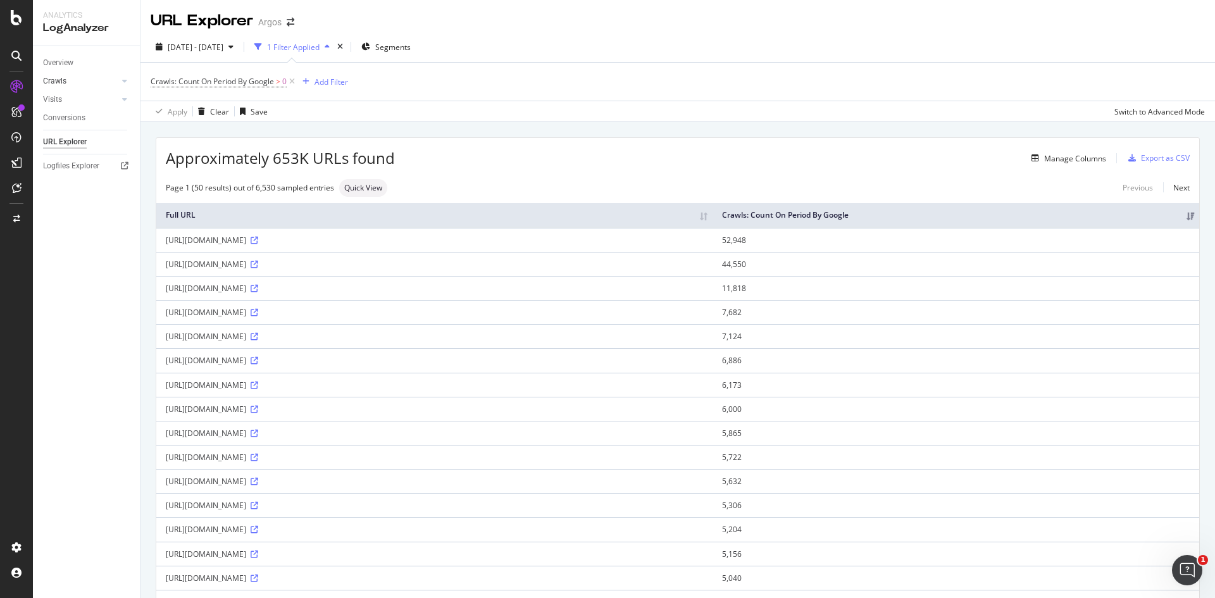
click at [84, 80] on link "Crawls" at bounding box center [80, 81] width 75 height 13
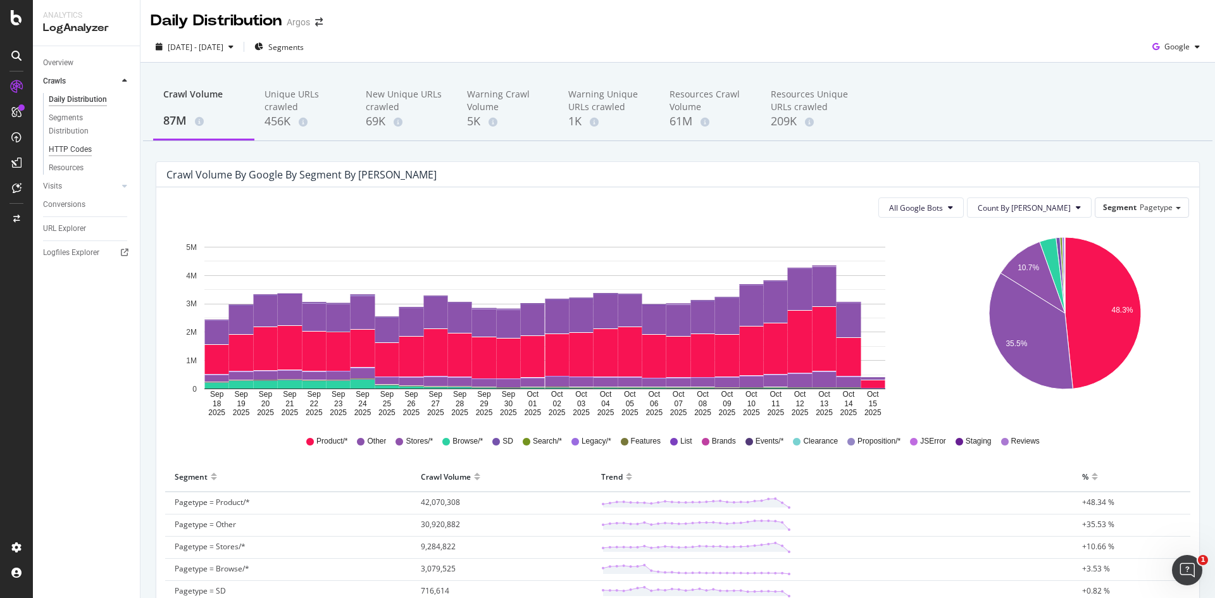
click at [75, 145] on div "HTTP Codes" at bounding box center [70, 149] width 43 height 13
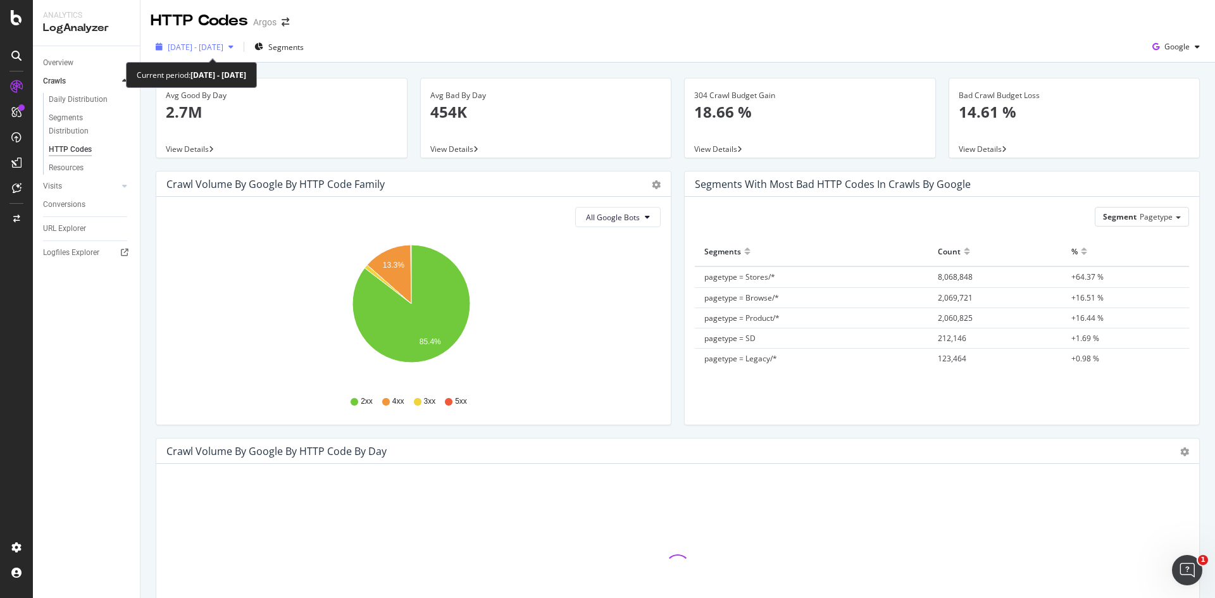
click at [223, 47] on span "2025 Sep. 18th - Oct. 15th" at bounding box center [196, 47] width 56 height 11
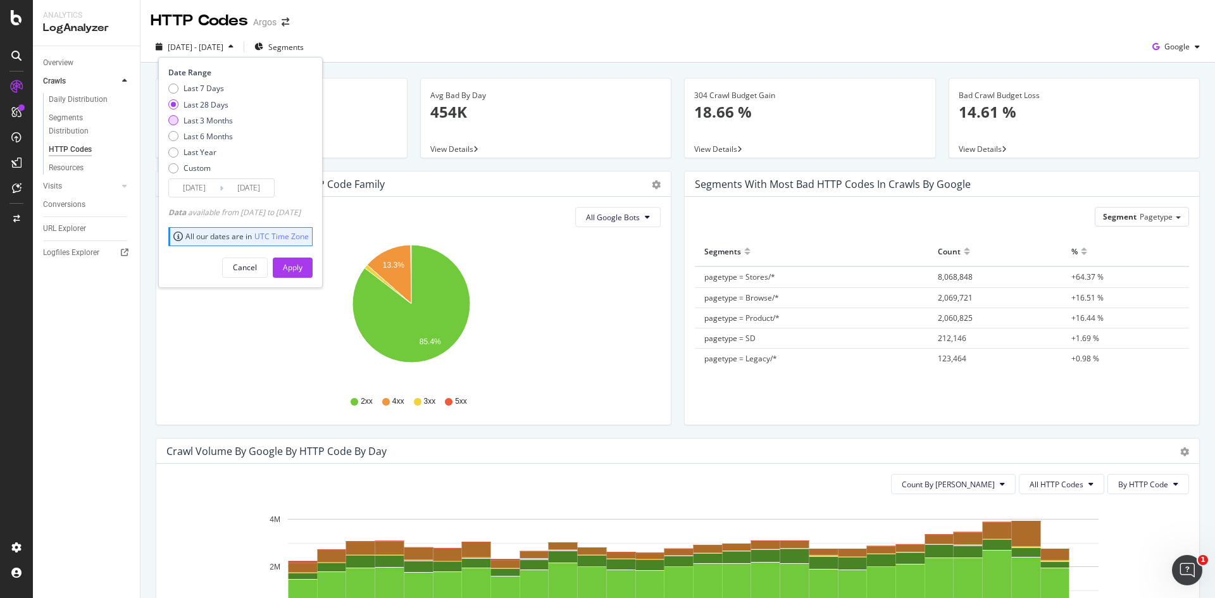
click at [212, 118] on div "Last 3 Months" at bounding box center [208, 120] width 49 height 11
type input "2025/07/16"
click at [303, 272] on div "Apply" at bounding box center [293, 267] width 20 height 11
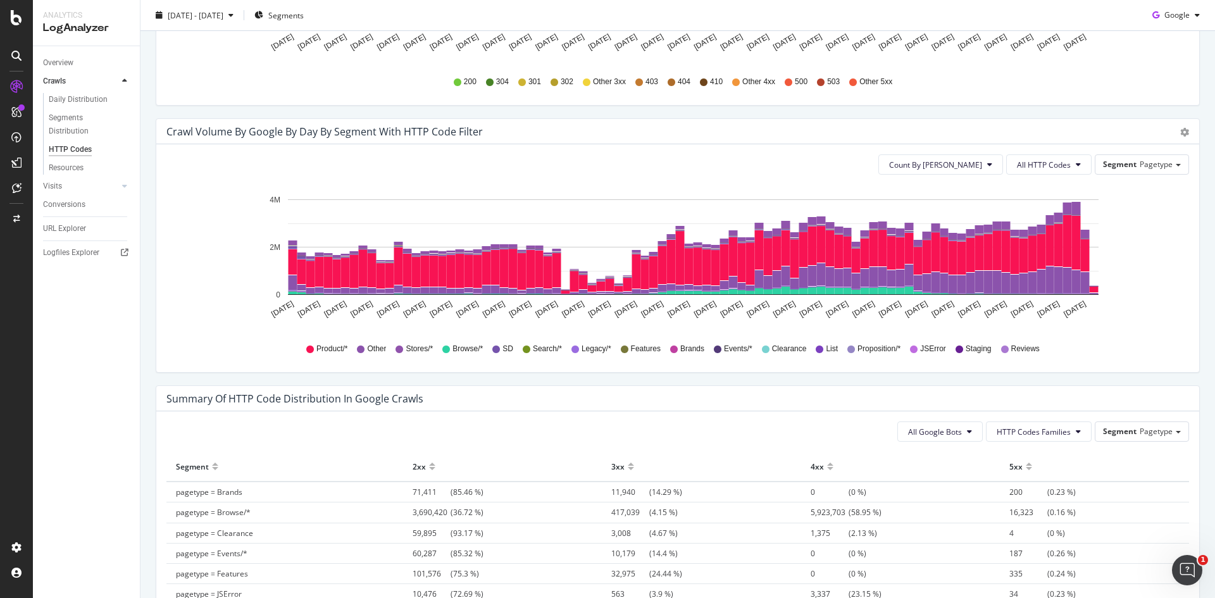
scroll to position [584, 0]
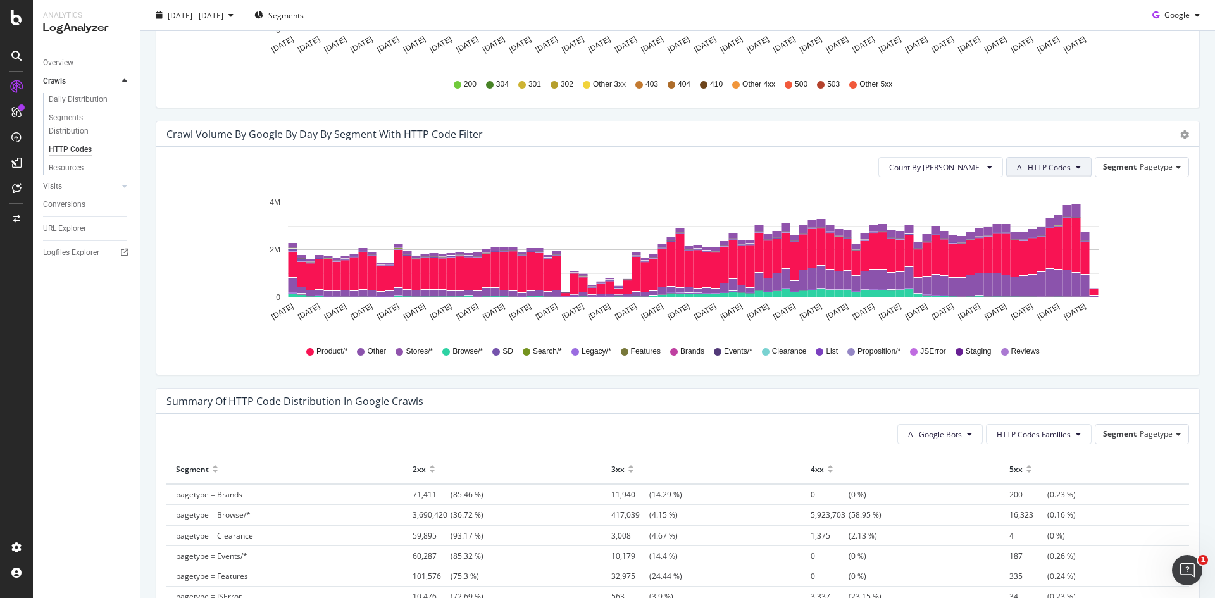
click at [1047, 165] on span "All HTTP Codes" at bounding box center [1044, 167] width 54 height 11
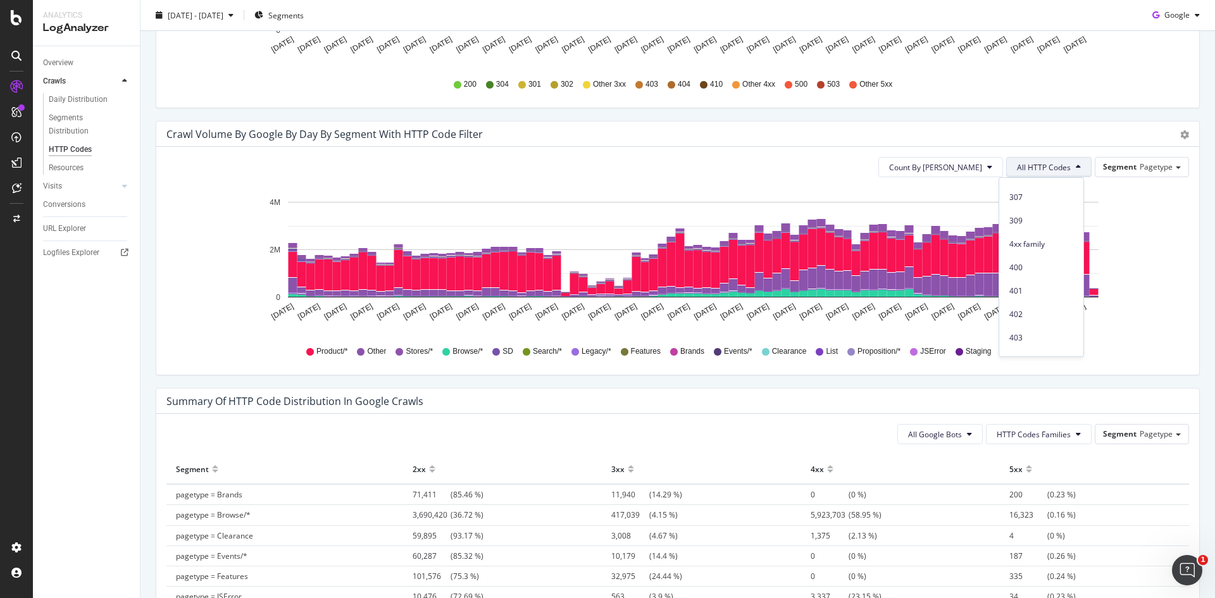
scroll to position [253, 0]
click at [1046, 197] on span "4xx family" at bounding box center [1042, 196] width 64 height 11
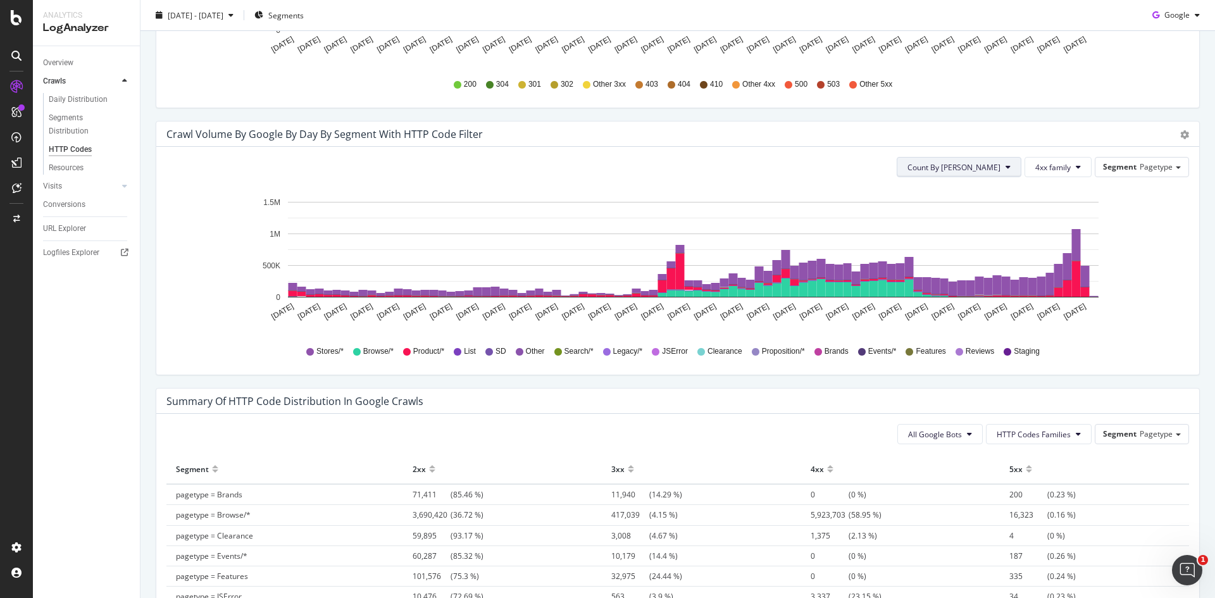
click at [973, 170] on span "Count By [PERSON_NAME]" at bounding box center [954, 167] width 93 height 11
click at [977, 165] on span "Count By [PERSON_NAME]" at bounding box center [954, 167] width 93 height 11
